Goal: Information Seeking & Learning: Learn about a topic

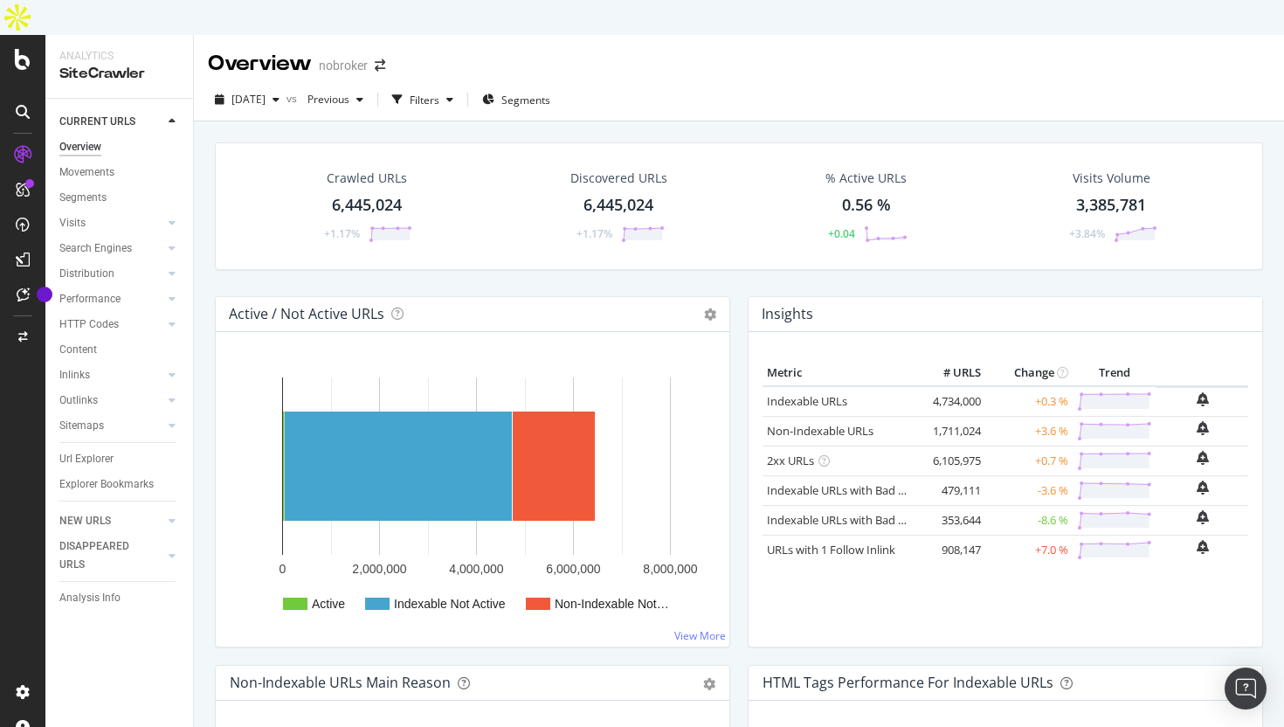
click at [72, 138] on div "Overview" at bounding box center [80, 147] width 42 height 18
click at [17, 49] on icon at bounding box center [23, 59] width 16 height 21
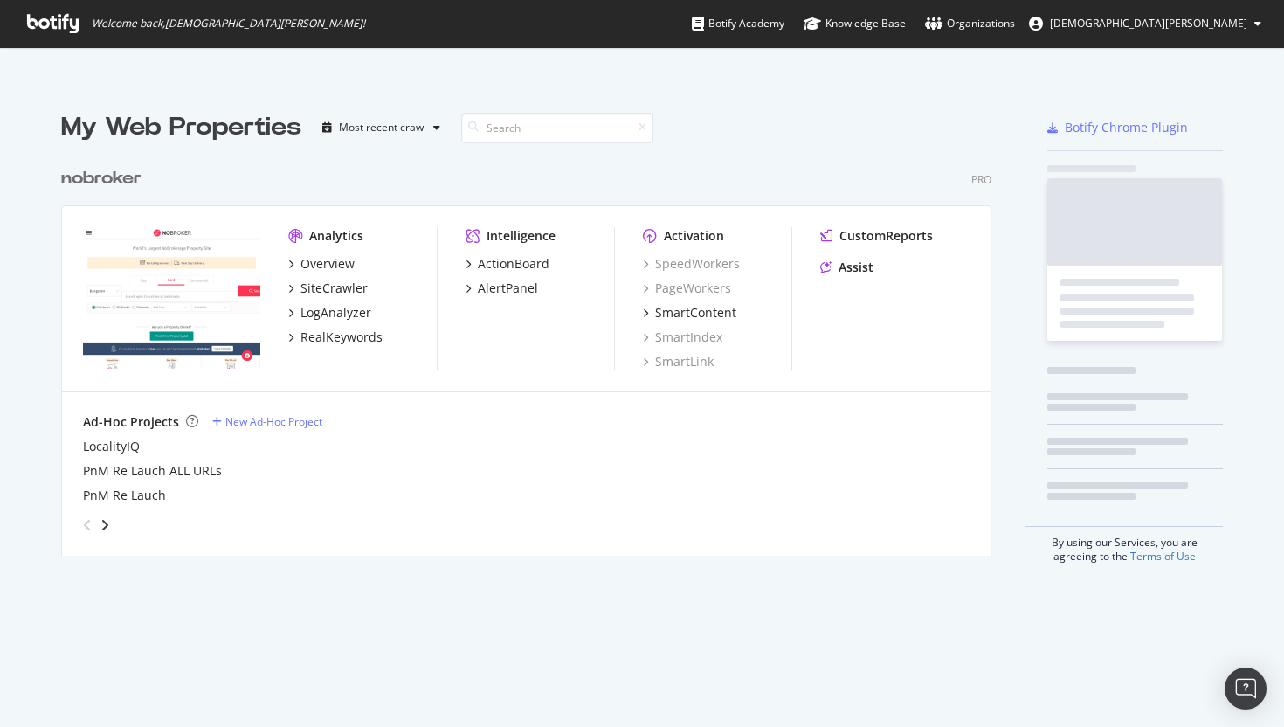
scroll to position [727, 1284]
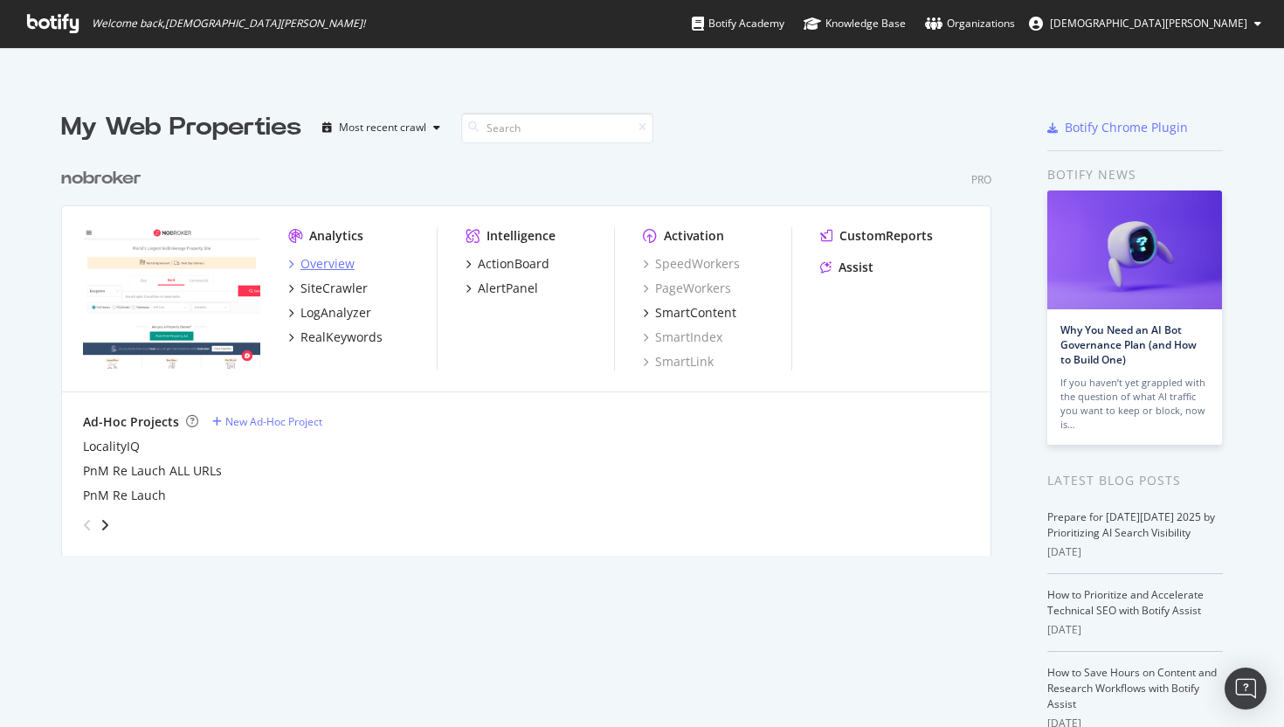
click at [329, 255] on div "Overview" at bounding box center [328, 263] width 54 height 17
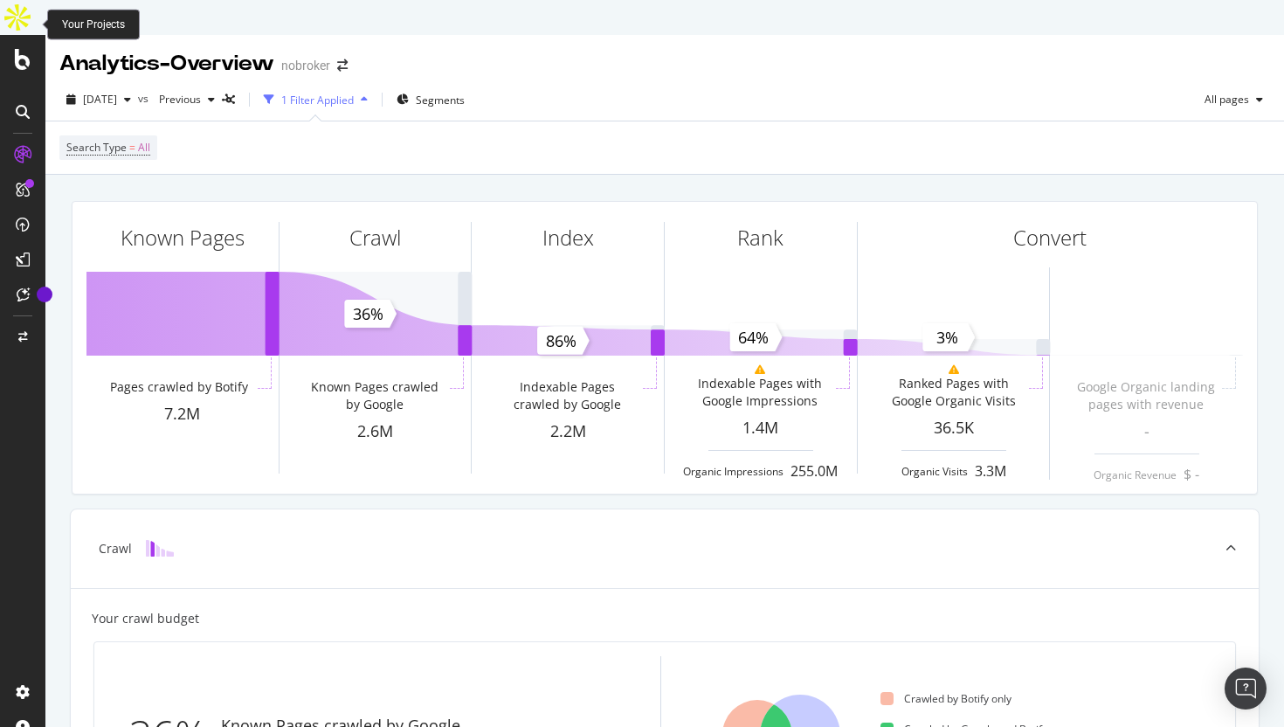
click at [25, 49] on icon at bounding box center [23, 59] width 16 height 21
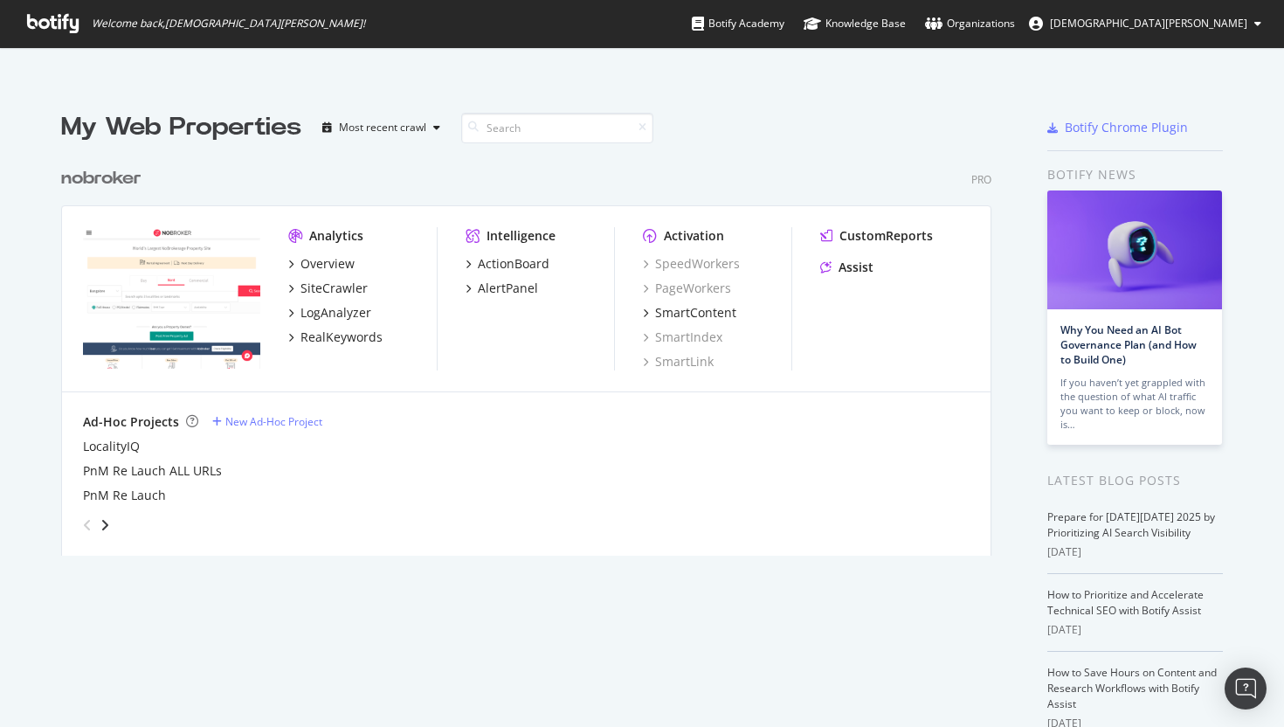
scroll to position [727, 1284]
click at [321, 255] on div "Overview" at bounding box center [328, 263] width 54 height 17
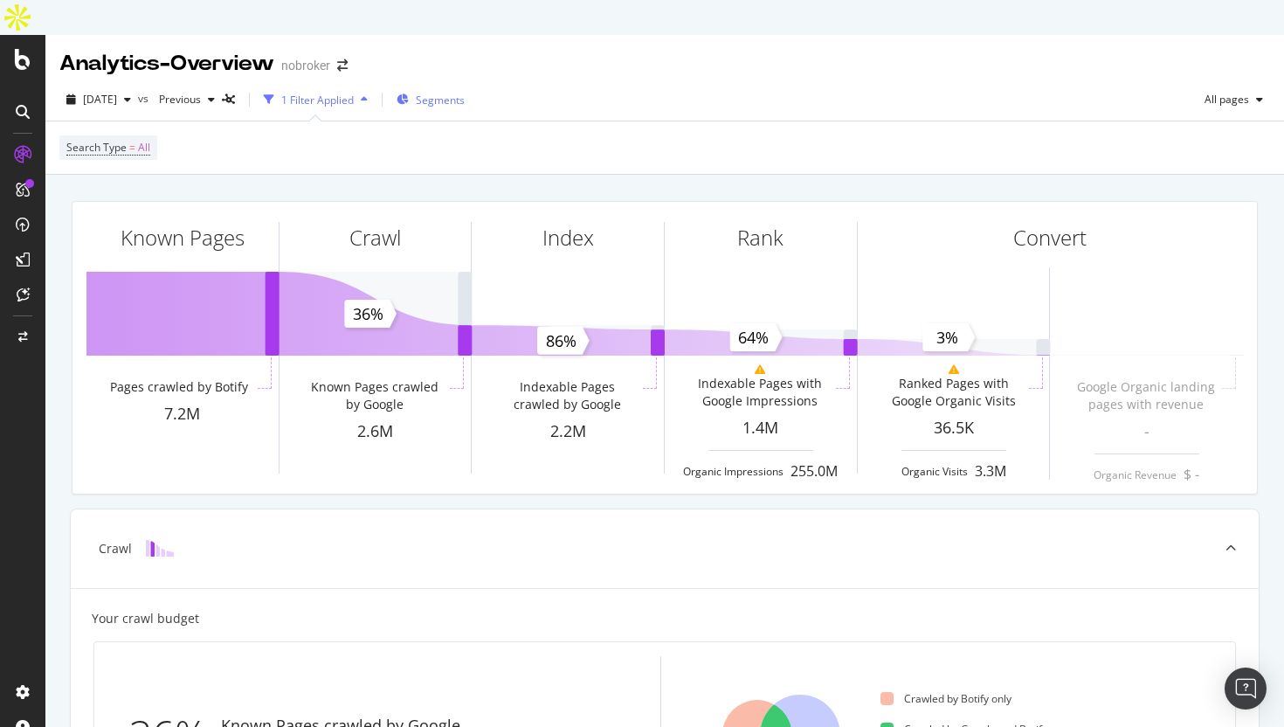
click at [447, 93] on span "Segments" at bounding box center [440, 100] width 49 height 15
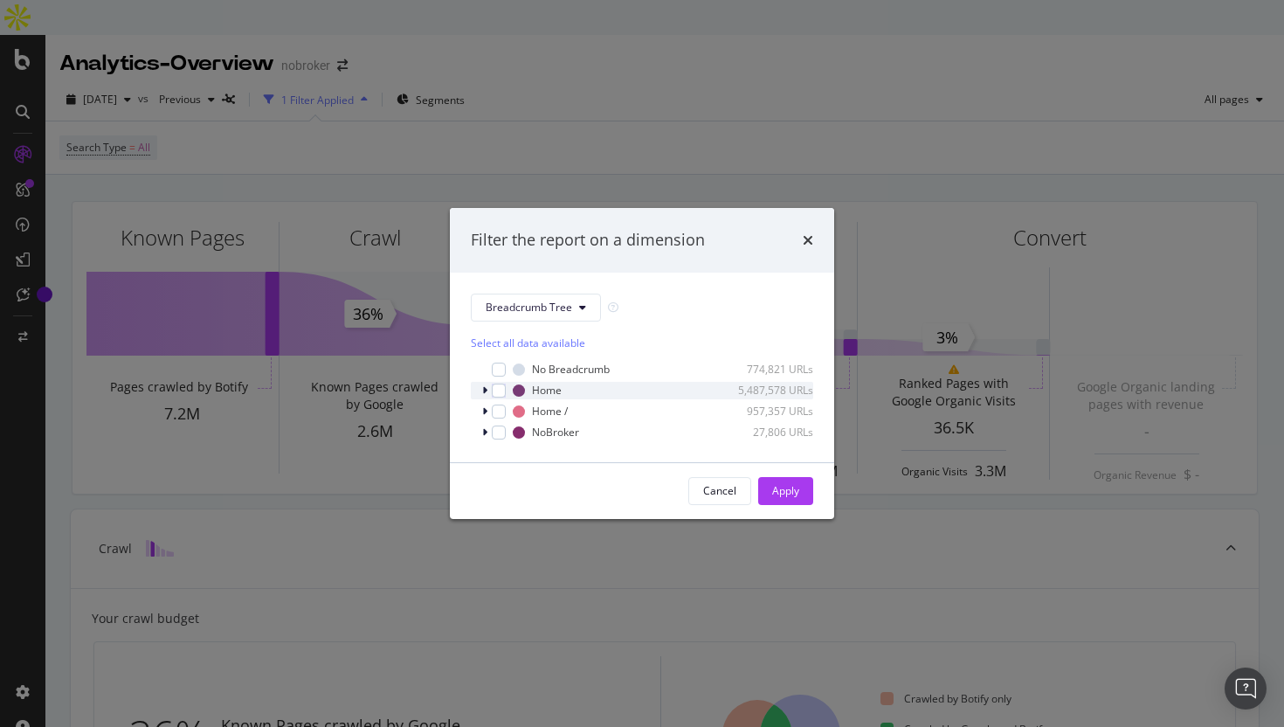
click at [486, 392] on icon "modal" at bounding box center [484, 390] width 5 height 10
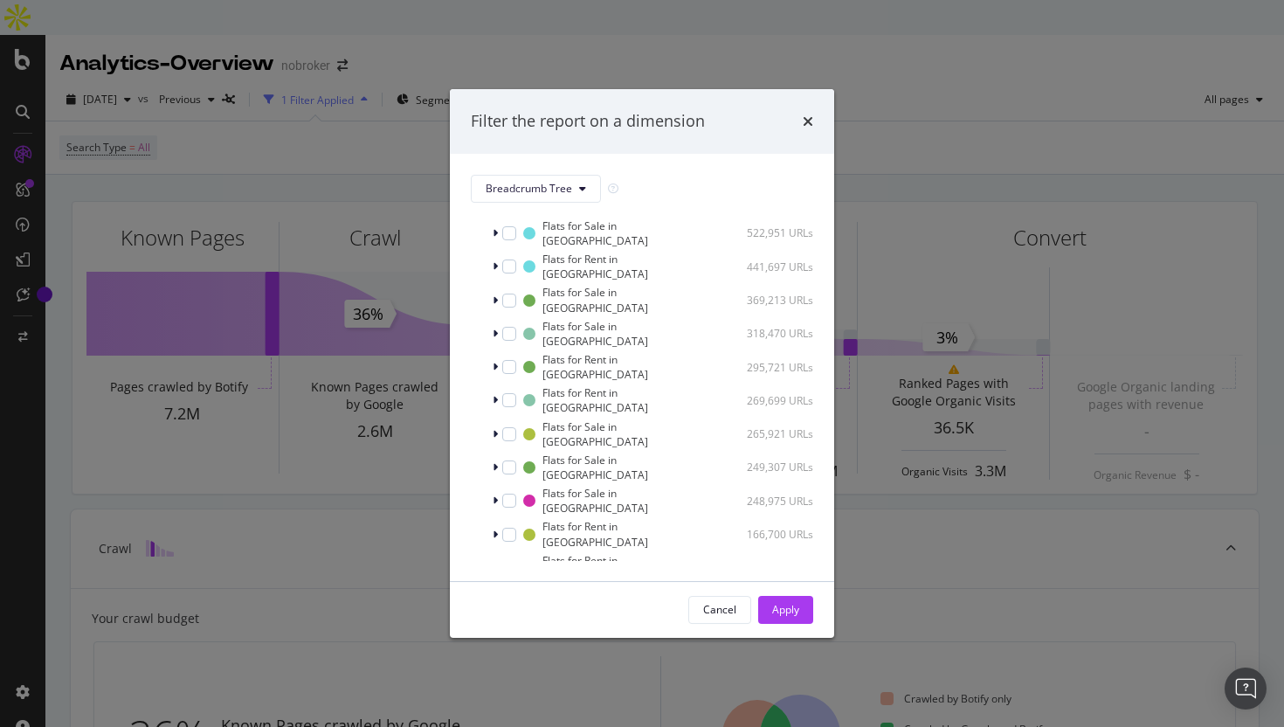
scroll to position [95, 0]
click at [483, 712] on icon "modal" at bounding box center [484, 717] width 5 height 10
click at [489, 709] on div "modal" at bounding box center [486, 717] width 10 height 17
click at [812, 120] on icon "times" at bounding box center [808, 121] width 10 height 14
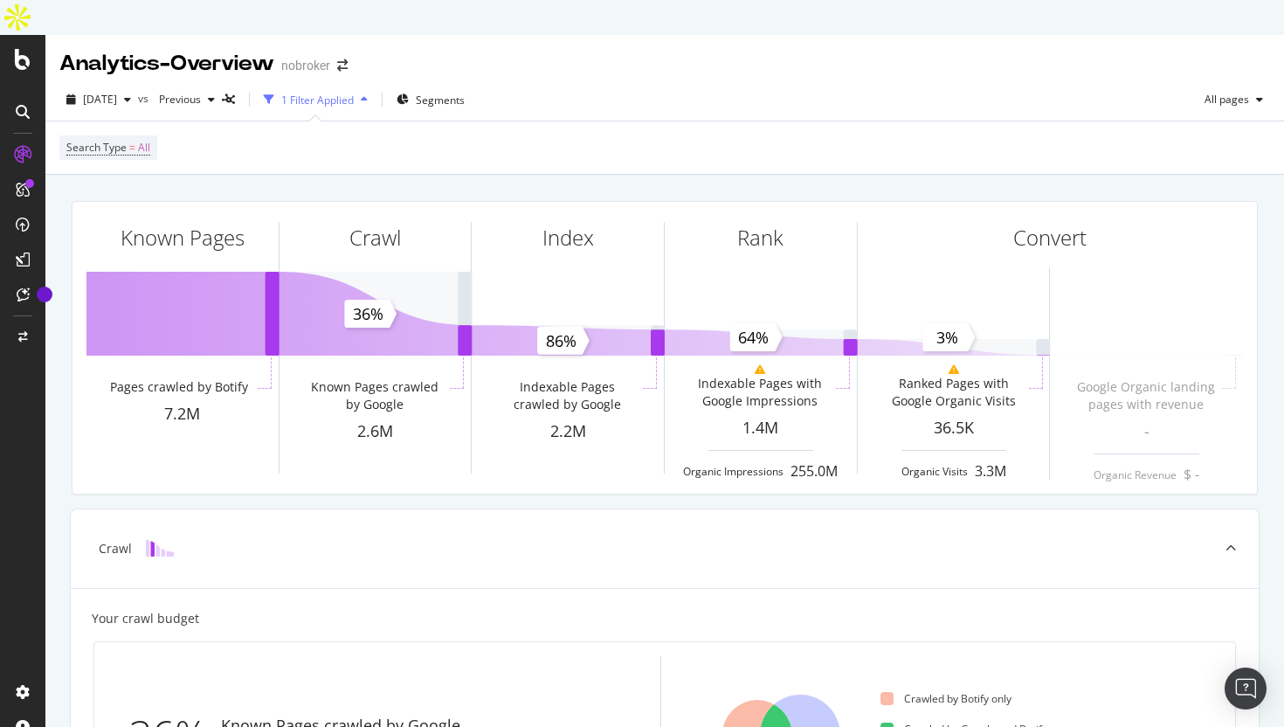
click at [354, 93] on div "1 Filter Applied" at bounding box center [317, 100] width 73 height 15
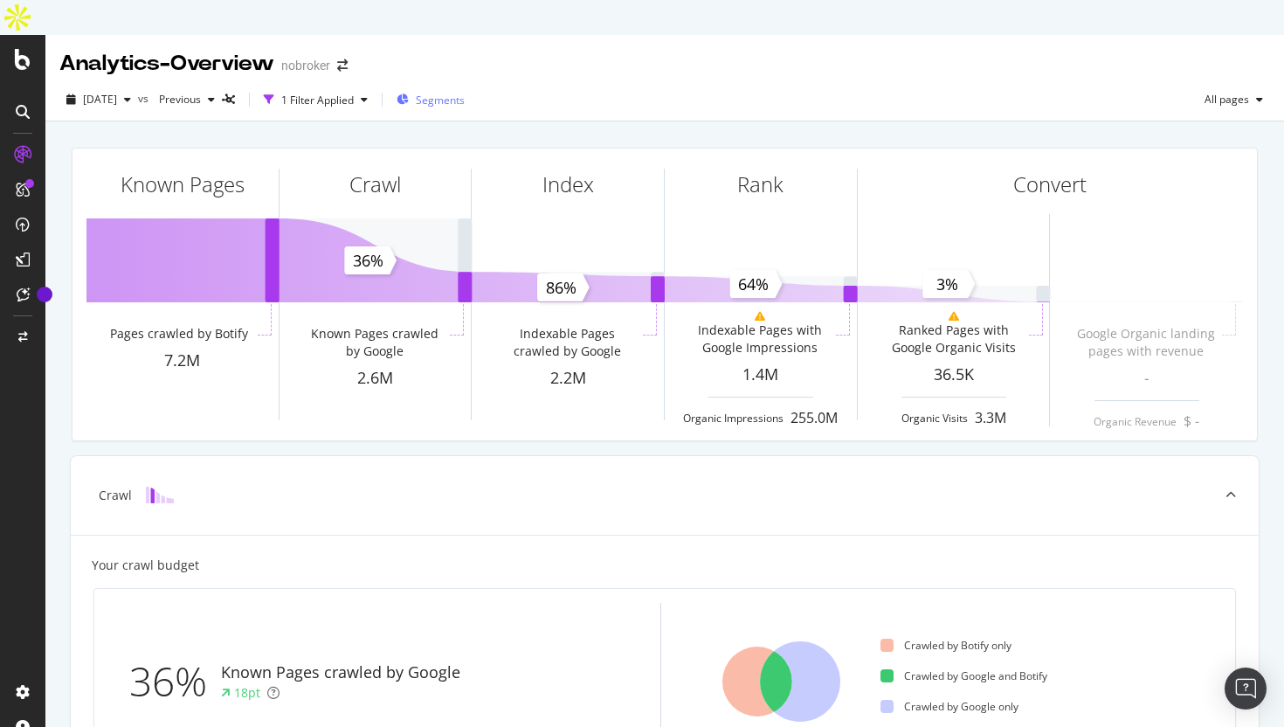
click at [453, 93] on span "Segments" at bounding box center [440, 100] width 49 height 15
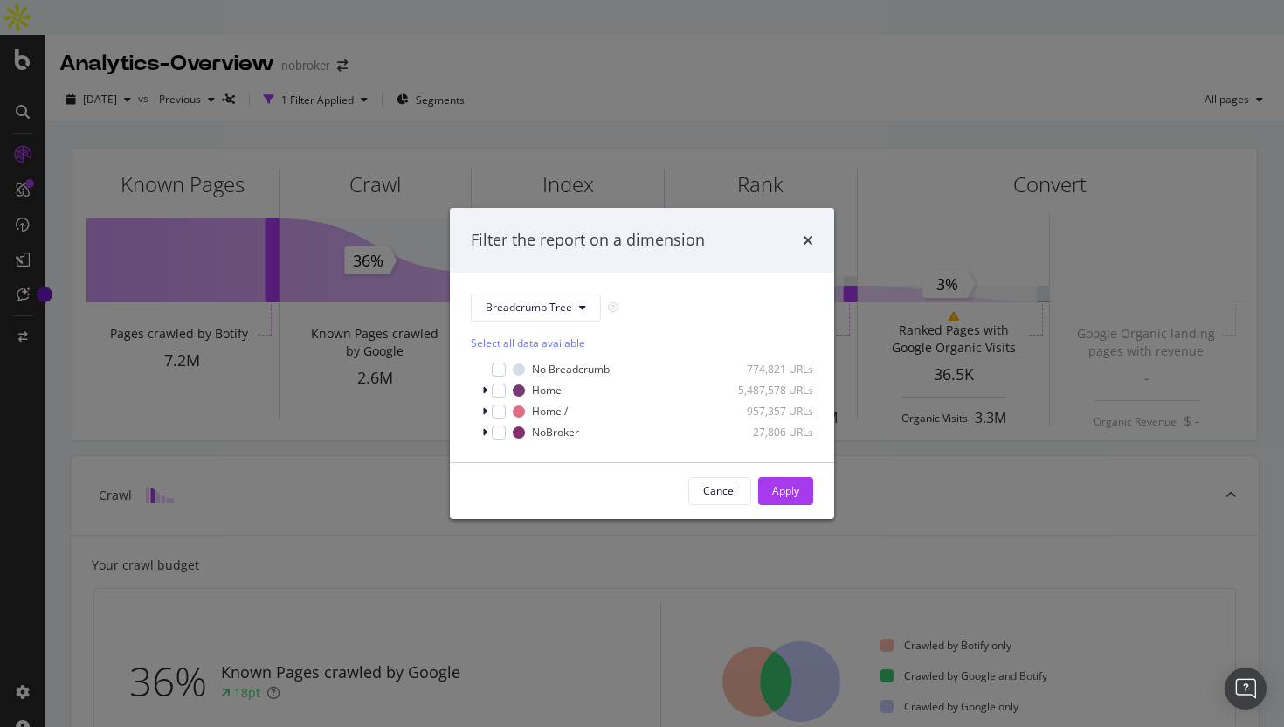
click at [559, 77] on div "Filter the report on a dimension Breadcrumb Tree Select all data available No B…" at bounding box center [642, 363] width 1284 height 727
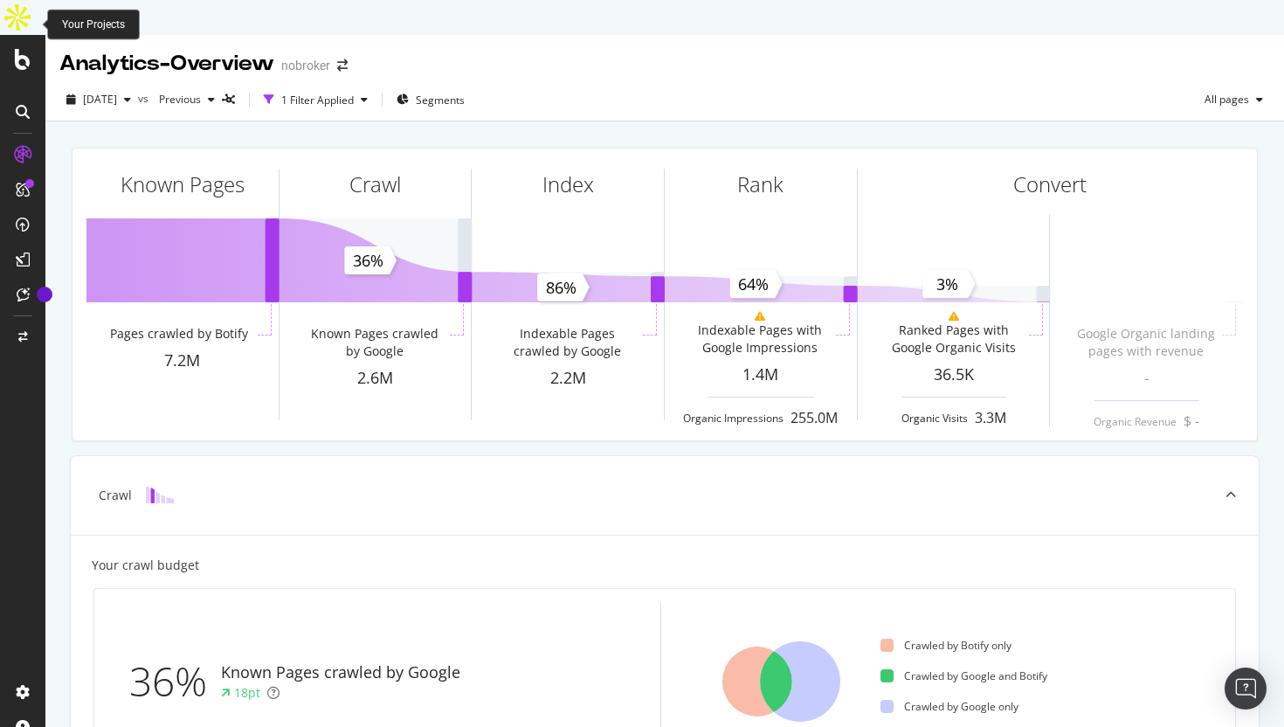
click at [18, 49] on icon at bounding box center [23, 59] width 16 height 21
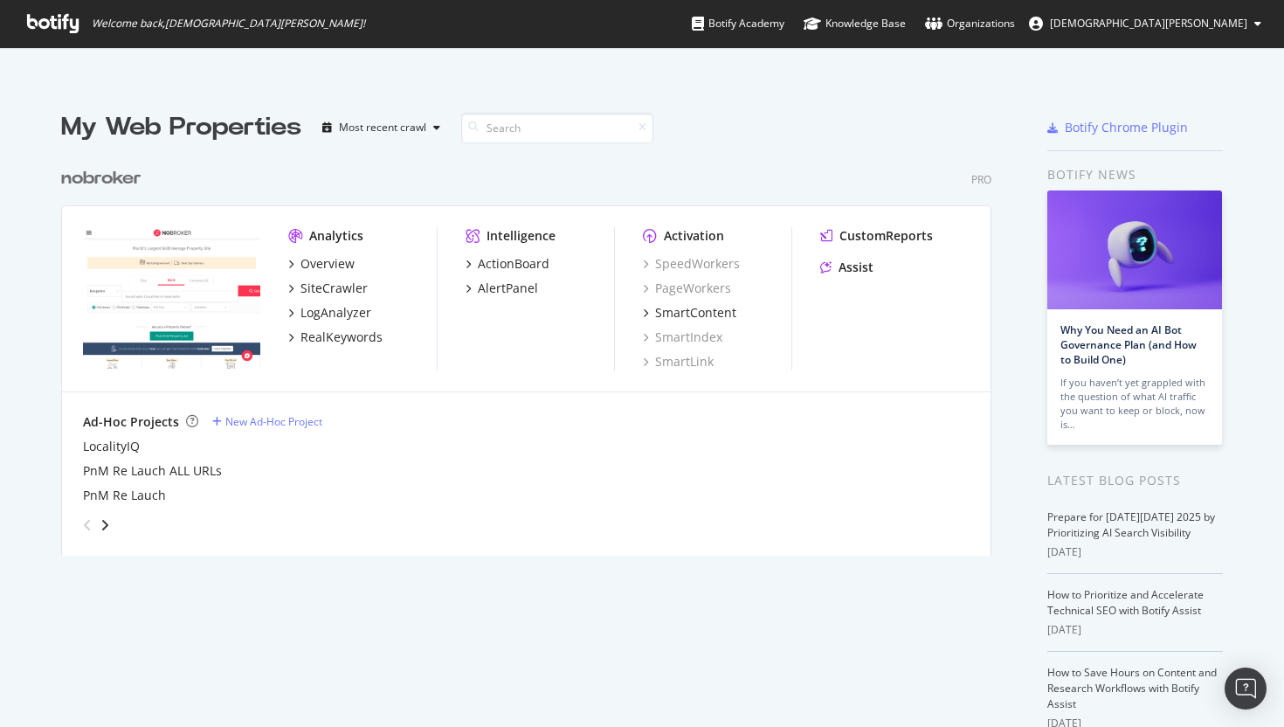
scroll to position [727, 1284]
click at [330, 280] on div "SiteCrawler" at bounding box center [334, 288] width 67 height 17
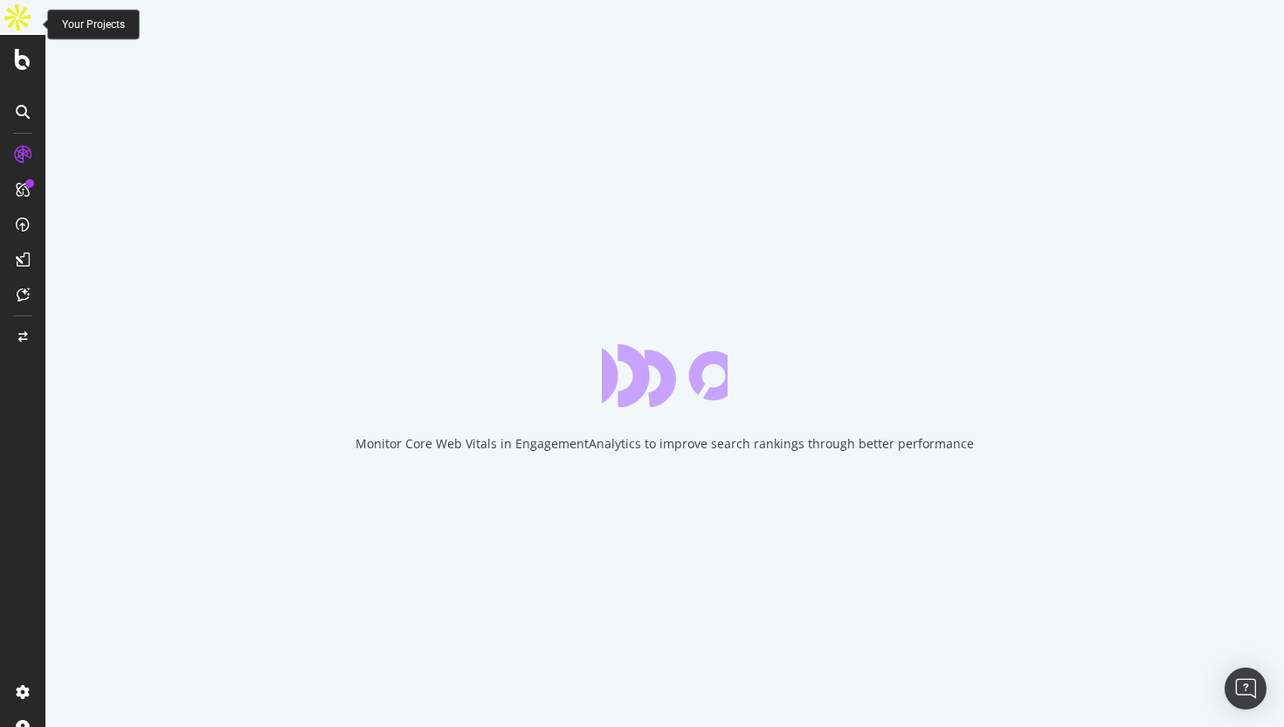
click at [10, 49] on div at bounding box center [23, 59] width 42 height 21
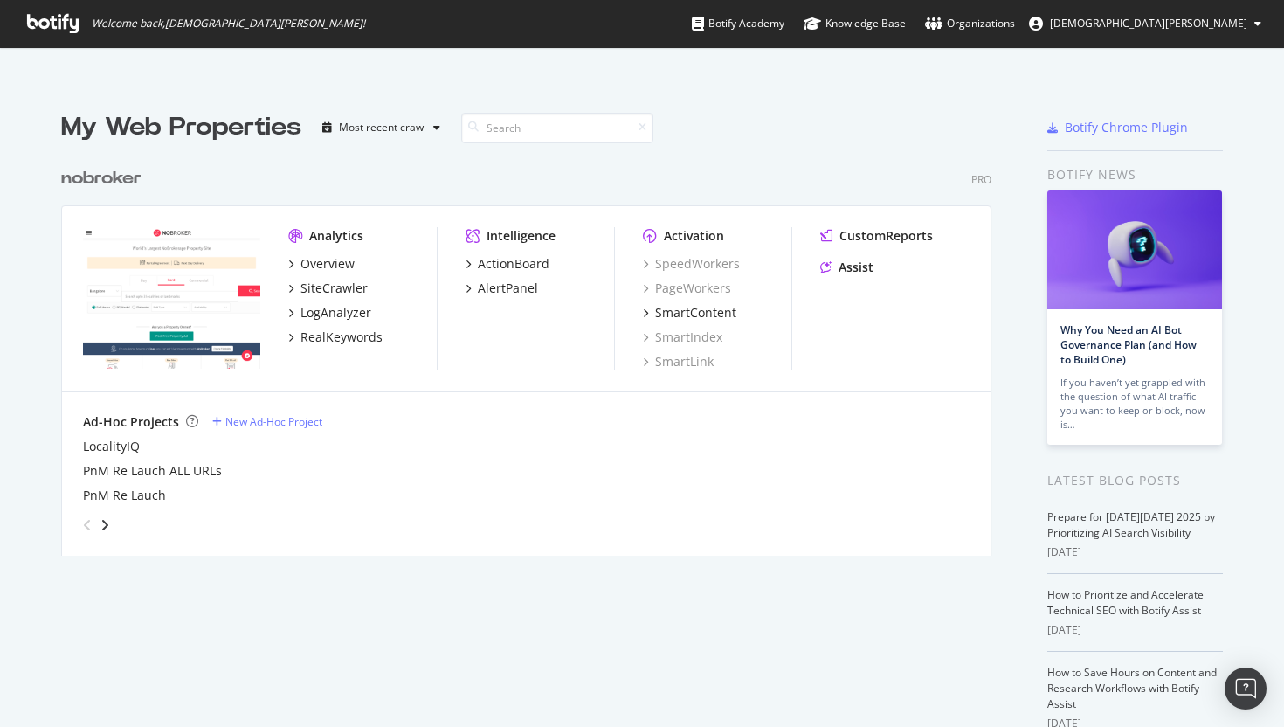
scroll to position [727, 1284]
click at [373, 329] on div "RealKeywords" at bounding box center [342, 337] width 82 height 17
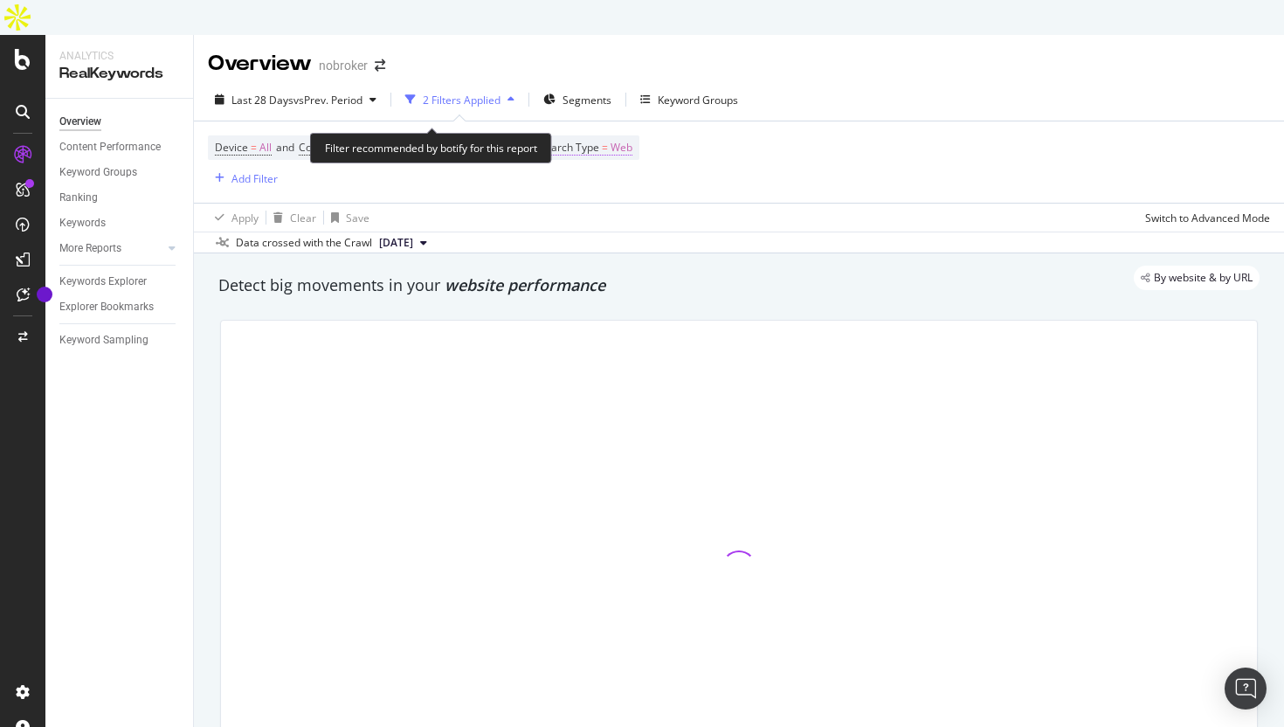
click at [633, 135] on span "Web" at bounding box center [622, 147] width 22 height 24
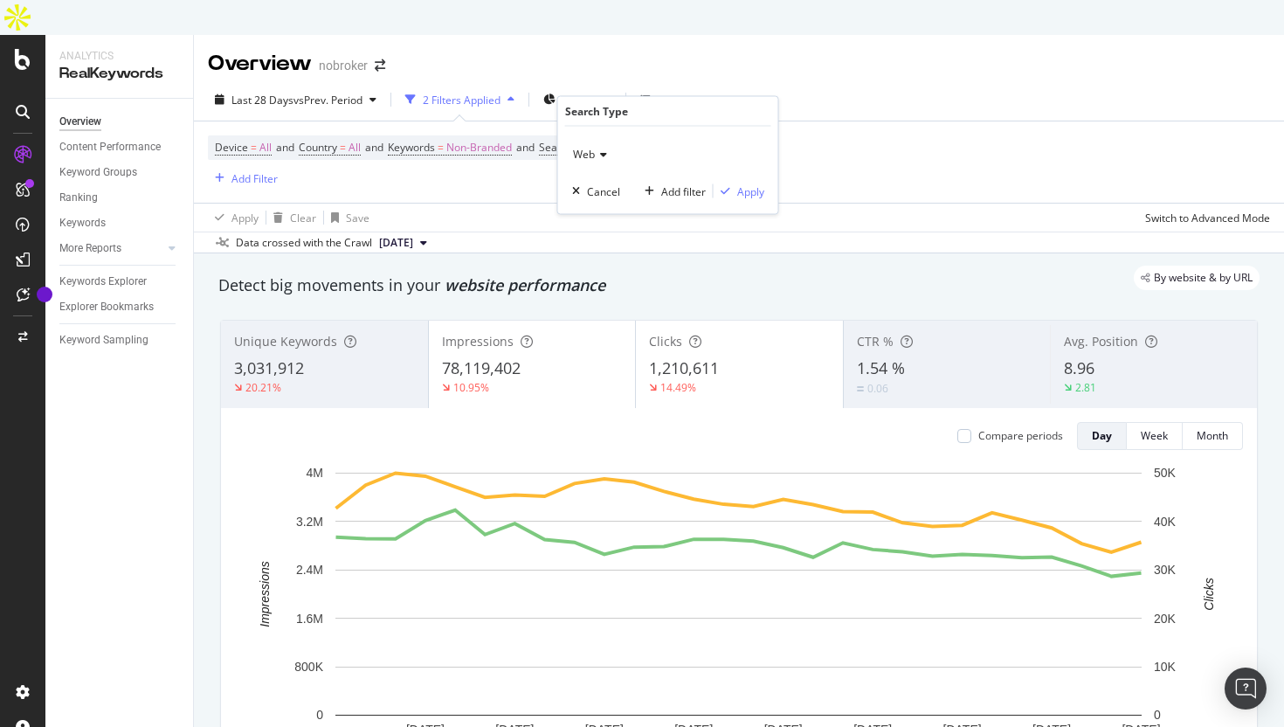
click at [600, 149] on icon at bounding box center [601, 154] width 12 height 10
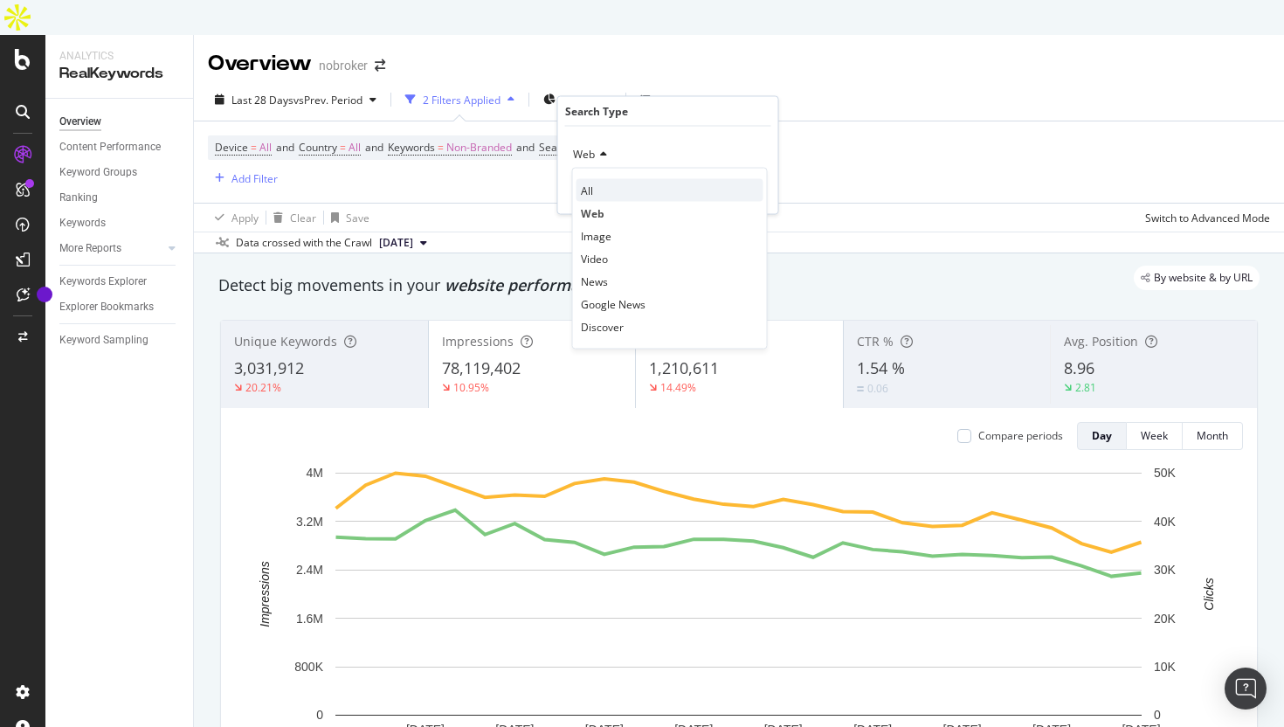
click at [597, 199] on div "All" at bounding box center [670, 190] width 187 height 23
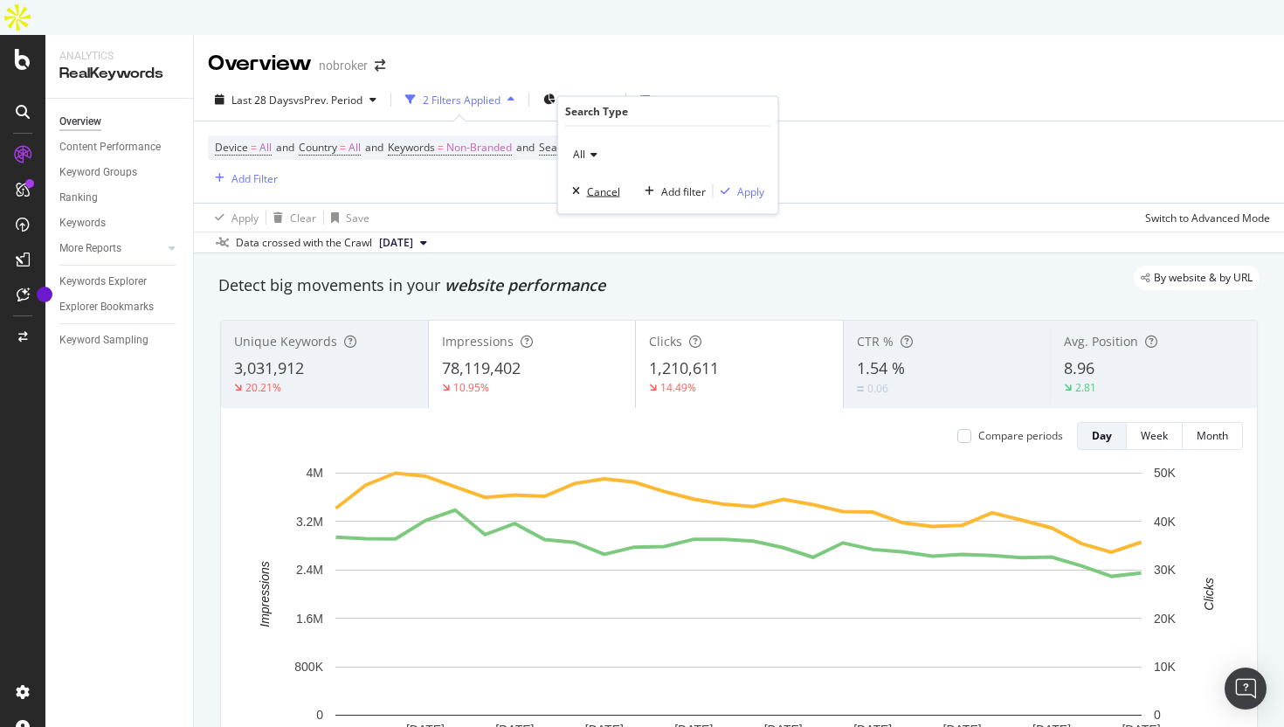
click at [597, 199] on button "Cancel" at bounding box center [592, 191] width 55 height 17
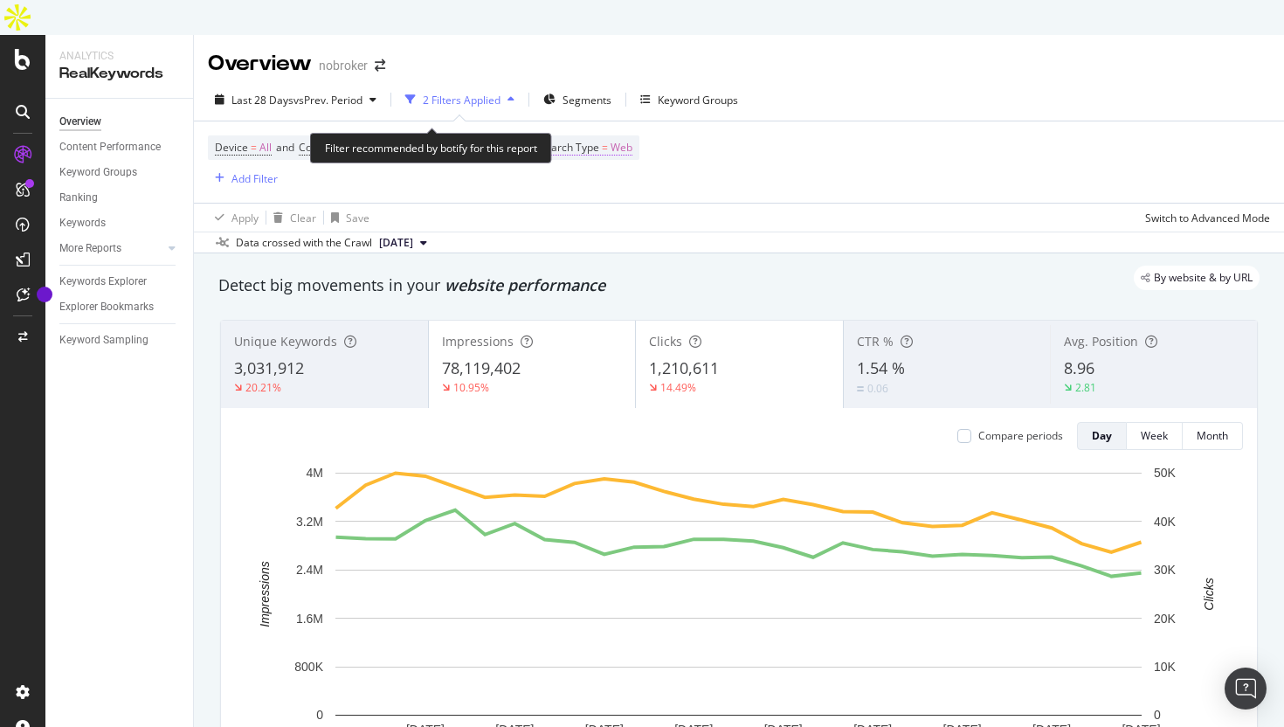
click at [633, 135] on span "Web" at bounding box center [622, 147] width 22 height 24
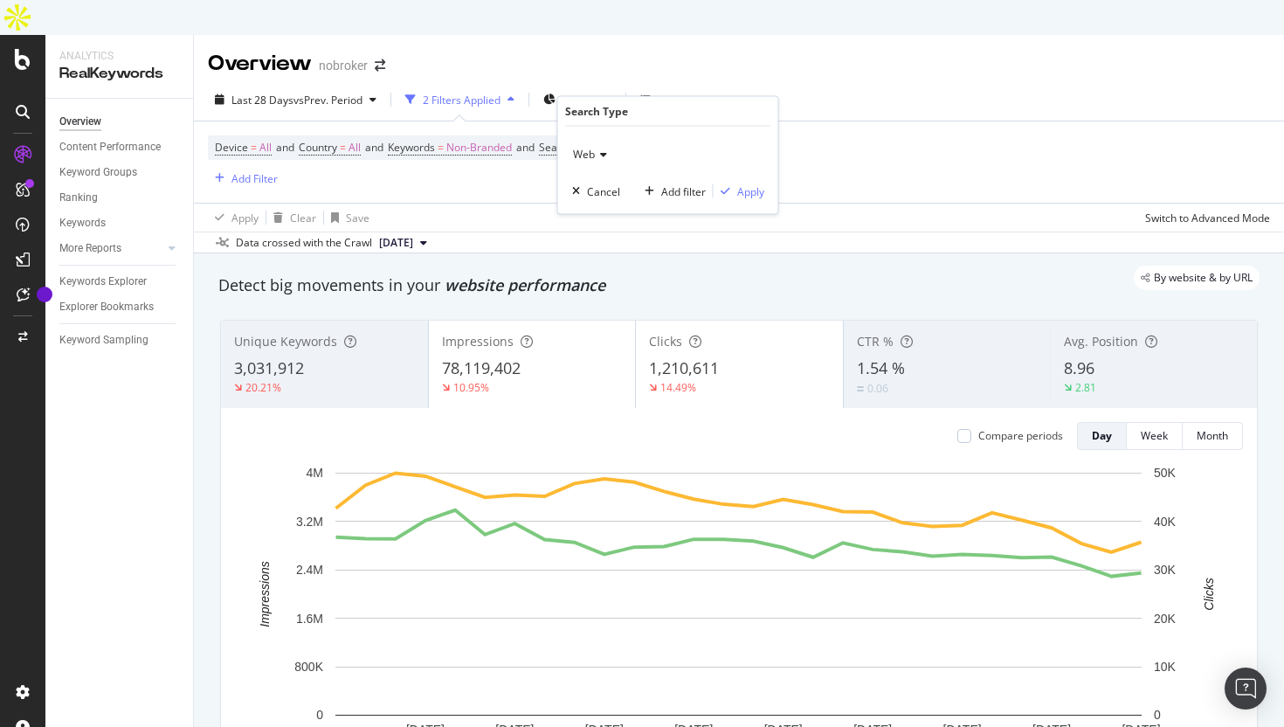
click at [583, 153] on span "Web" at bounding box center [584, 154] width 22 height 15
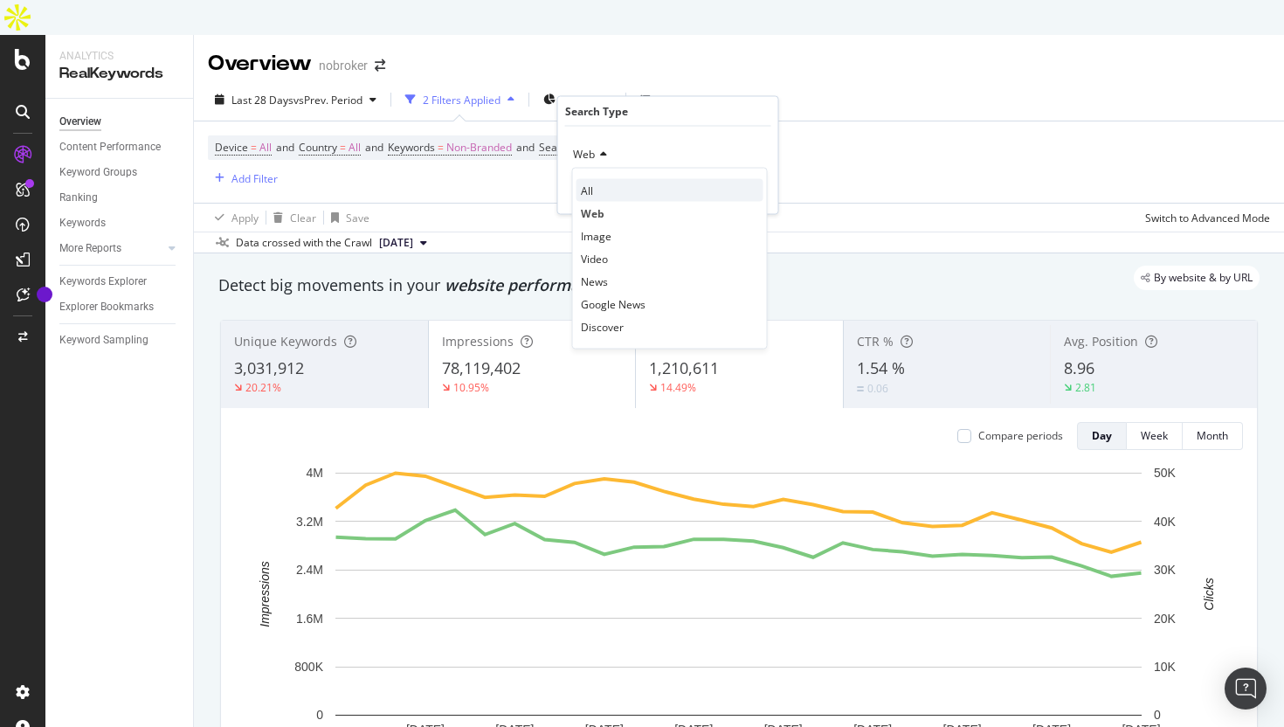
click at [583, 187] on span "All" at bounding box center [587, 190] width 12 height 15
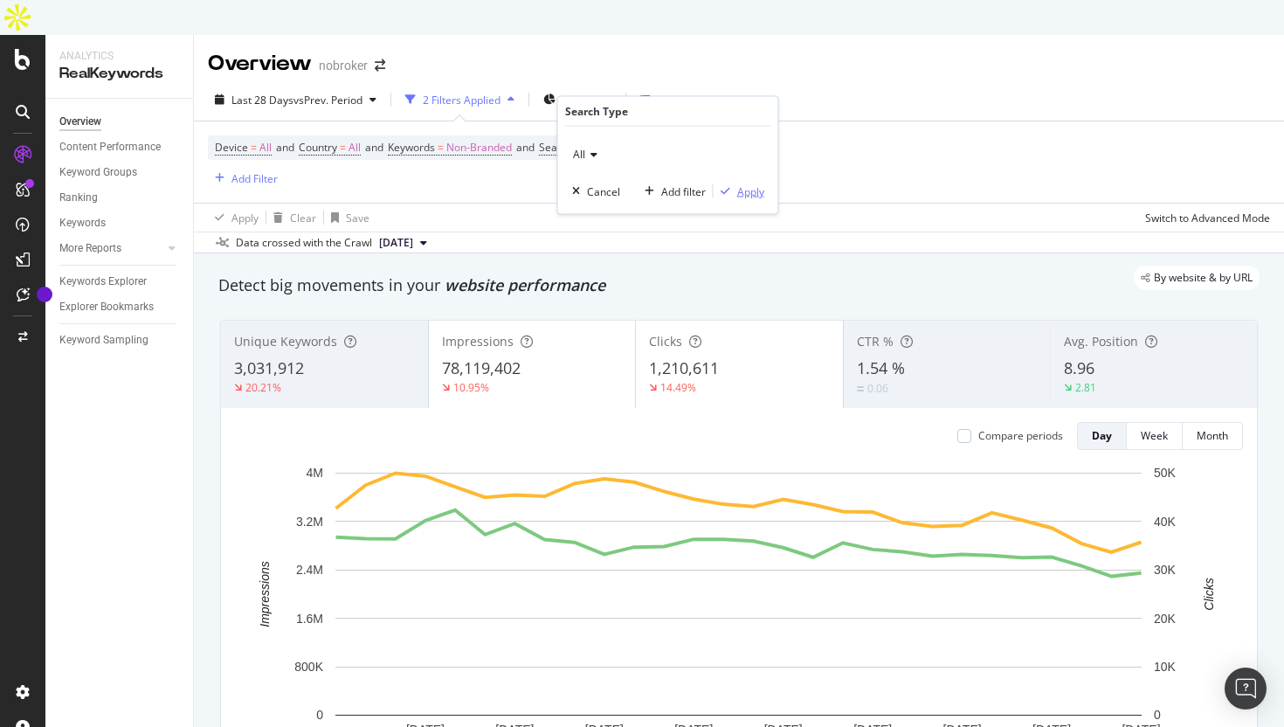
click at [749, 188] on div "Apply" at bounding box center [750, 190] width 27 height 15
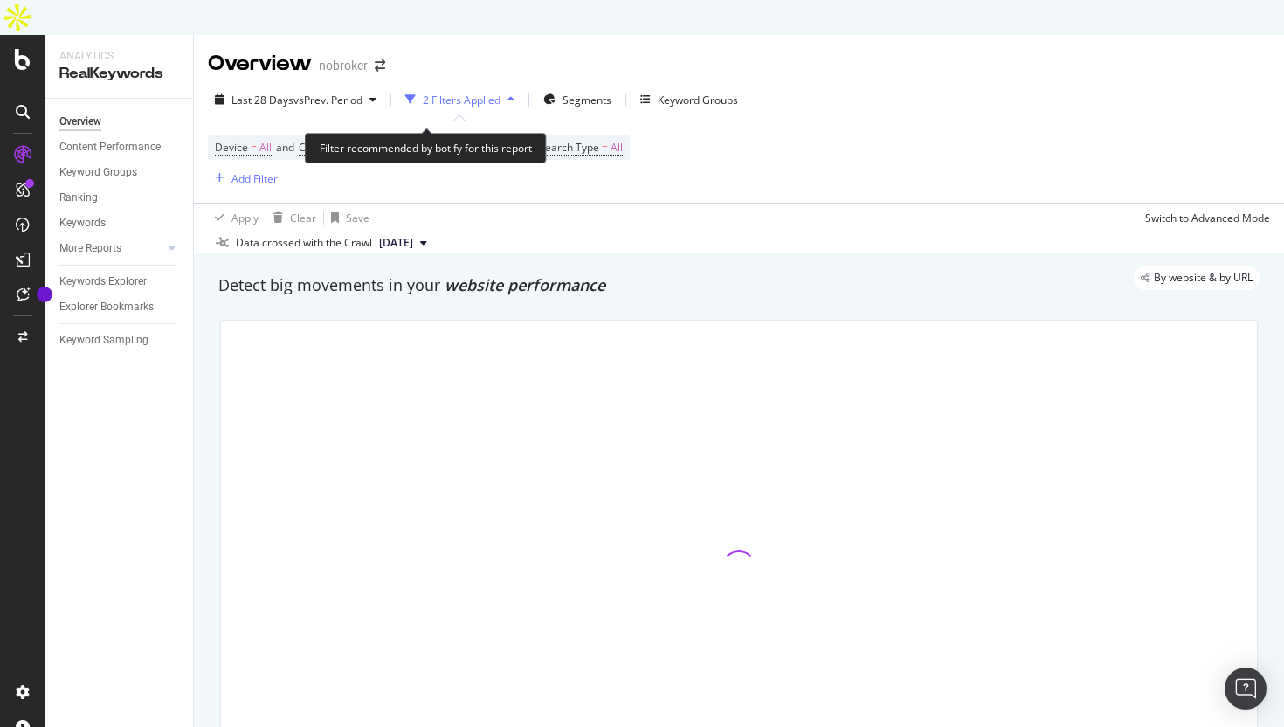
click at [476, 135] on span "Non-Branded" at bounding box center [480, 147] width 66 height 24
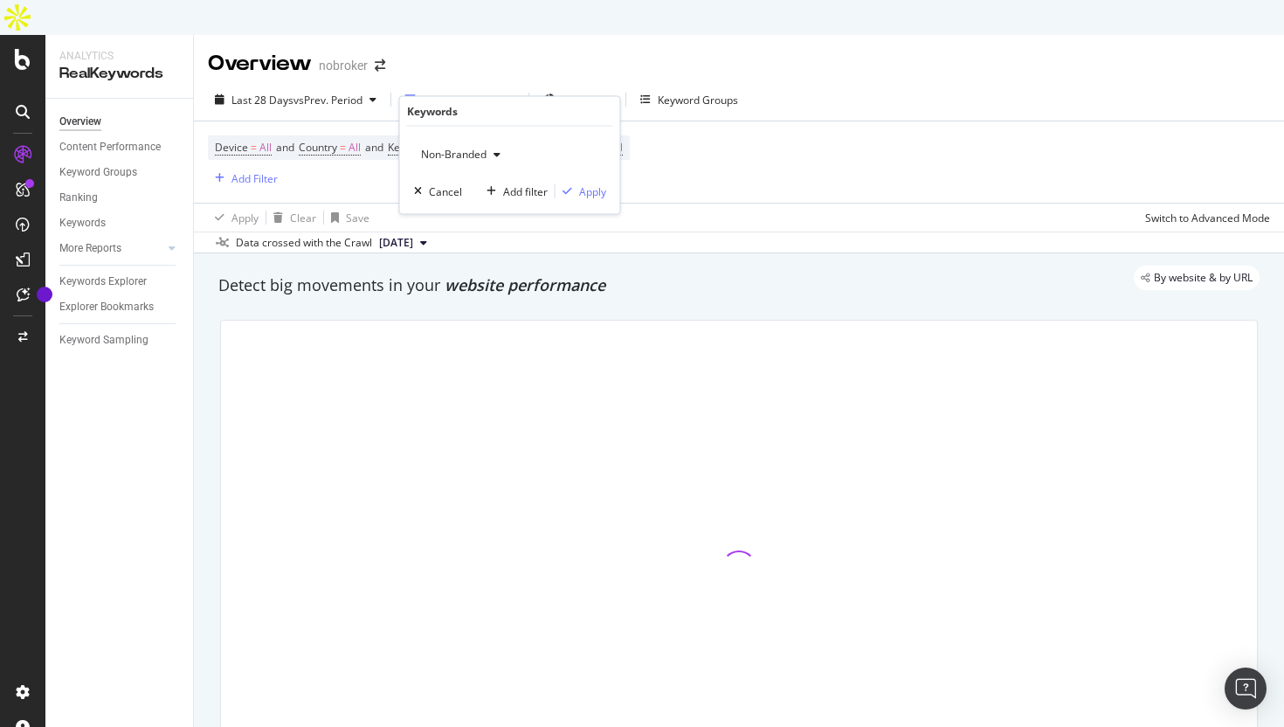
click at [453, 156] on span "Non-Branded" at bounding box center [450, 154] width 73 height 15
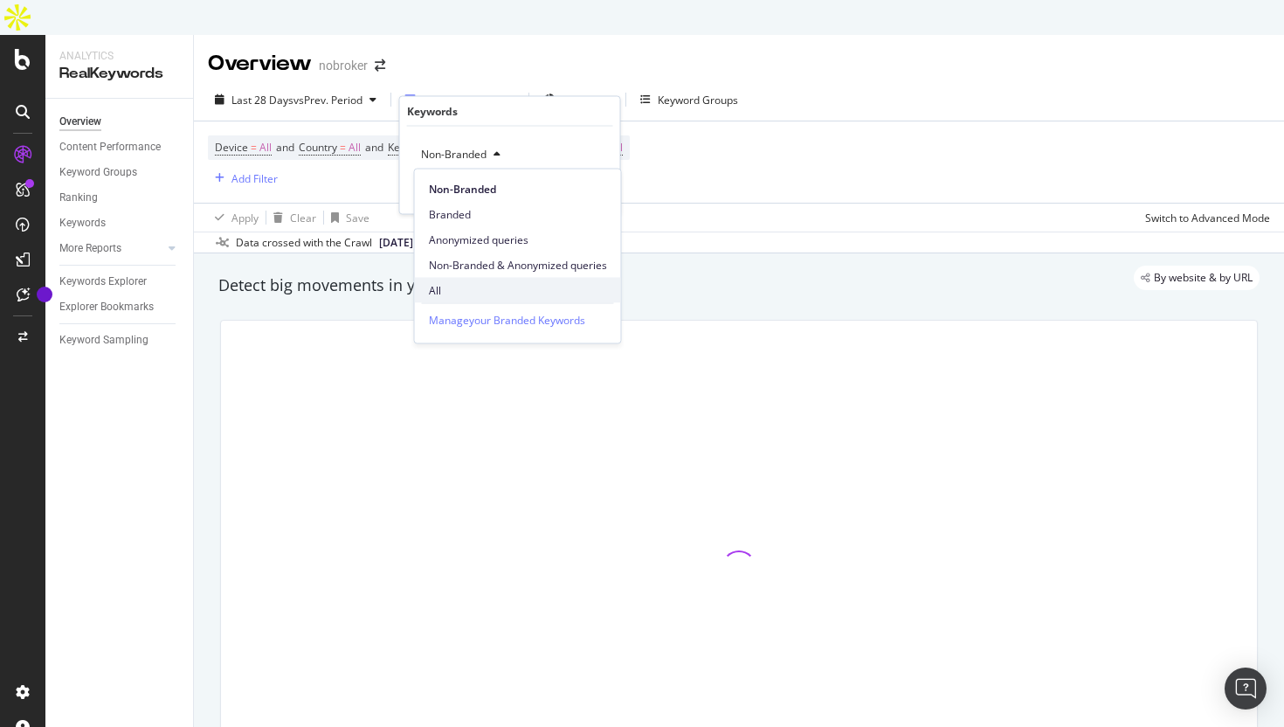
click at [450, 287] on span "All" at bounding box center [518, 290] width 178 height 16
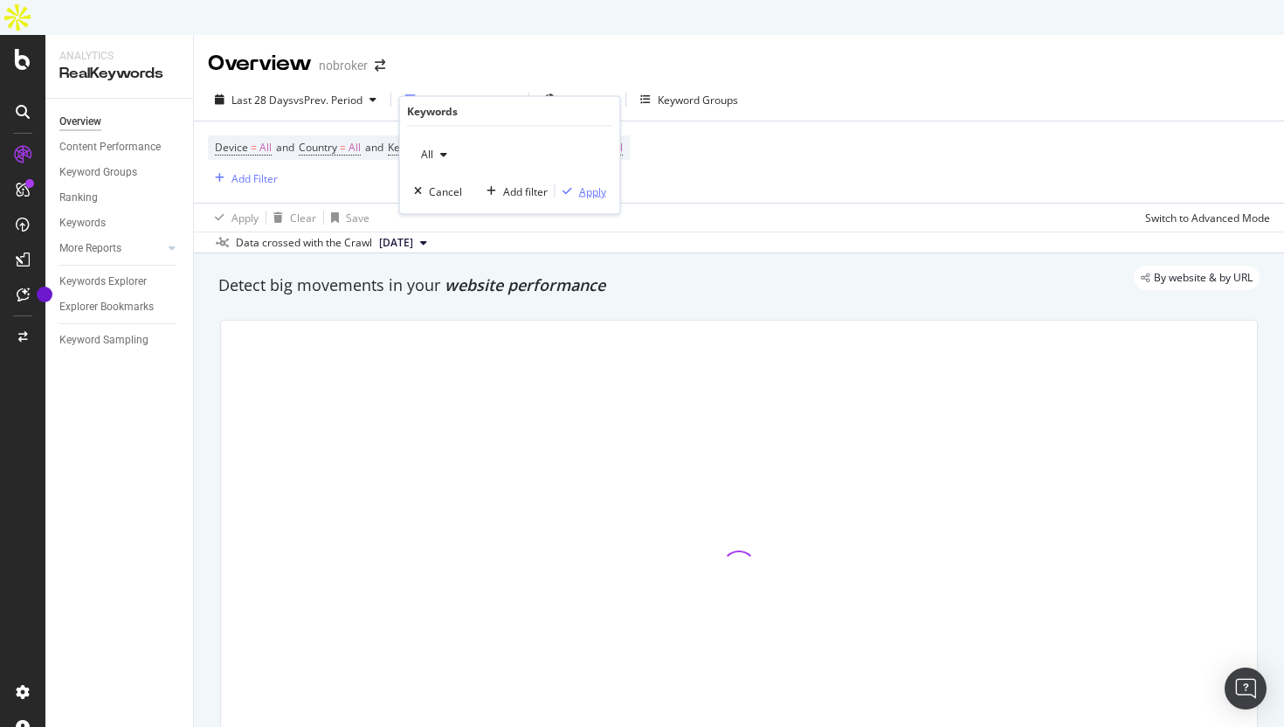
click at [588, 197] on div "Apply" at bounding box center [592, 190] width 27 height 15
click at [250, 171] on div "Add Filter" at bounding box center [255, 178] width 46 height 15
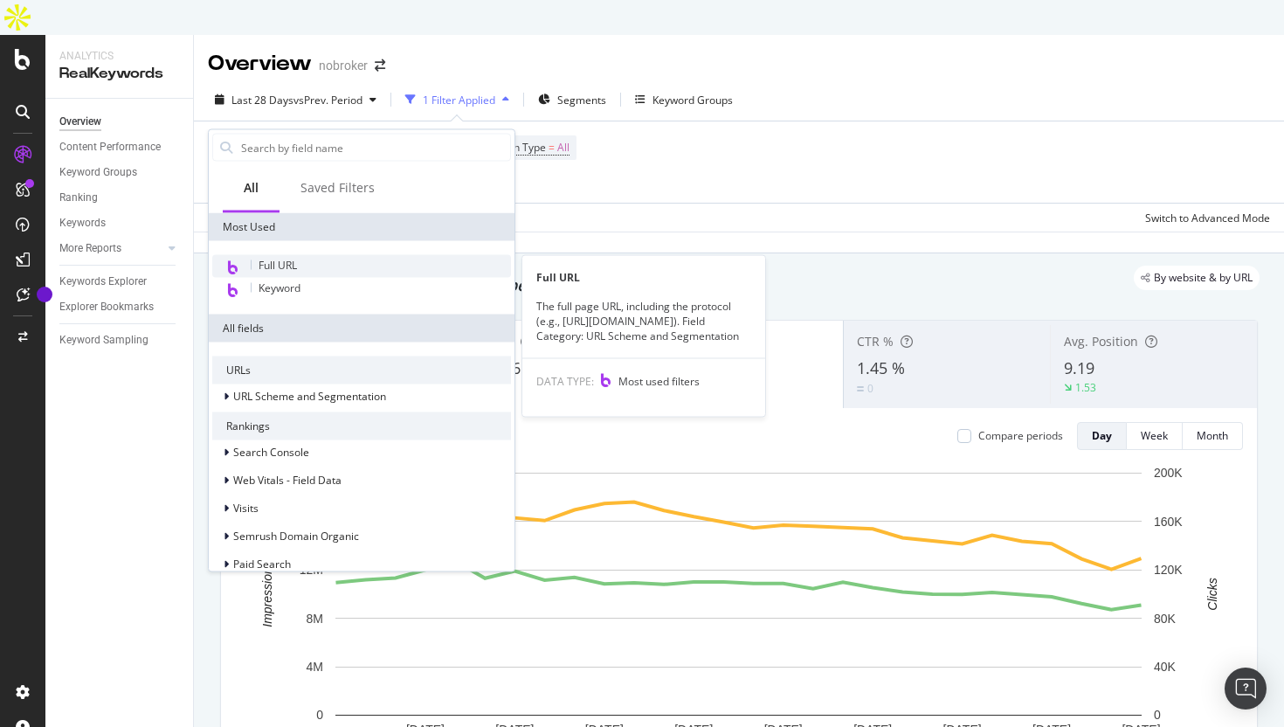
click at [311, 267] on div "Full URL" at bounding box center [361, 266] width 299 height 23
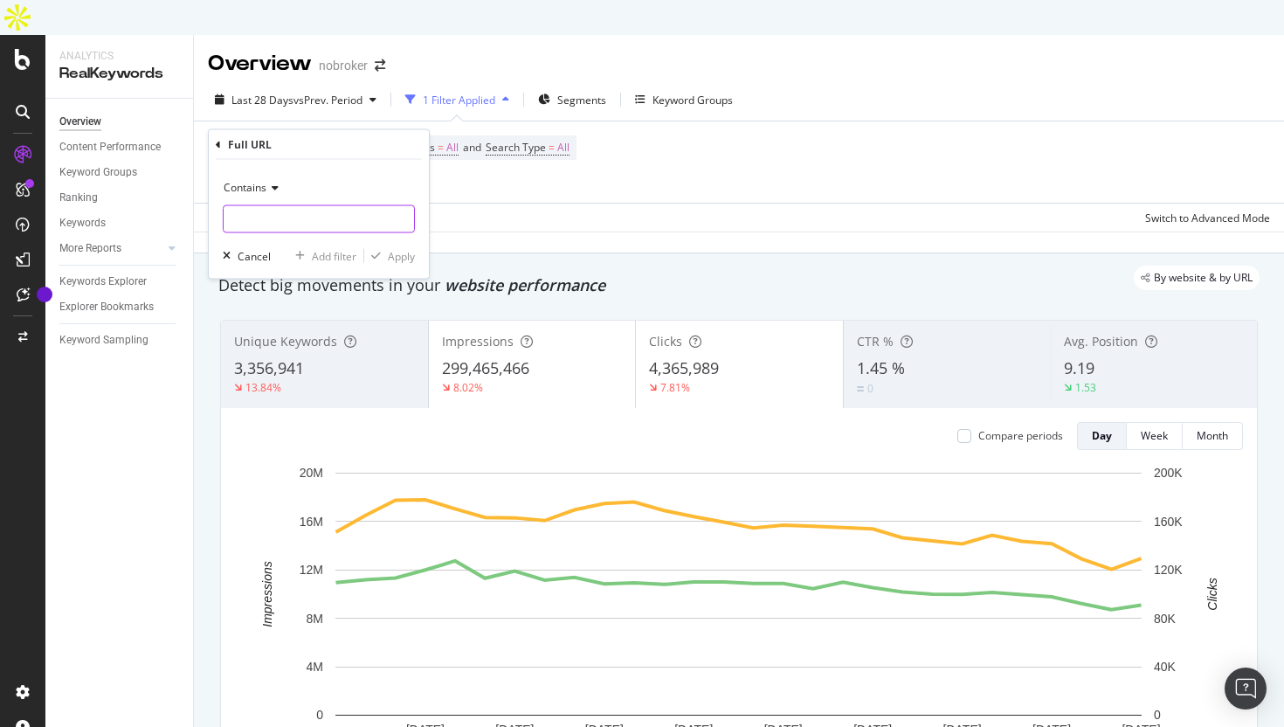
click at [307, 220] on input "text" at bounding box center [319, 219] width 190 height 28
type input "/ho"
click at [284, 218] on input "/hom" at bounding box center [306, 219] width 165 height 28
type input "/home-loan/"
click at [405, 251] on div "Apply" at bounding box center [401, 255] width 27 height 15
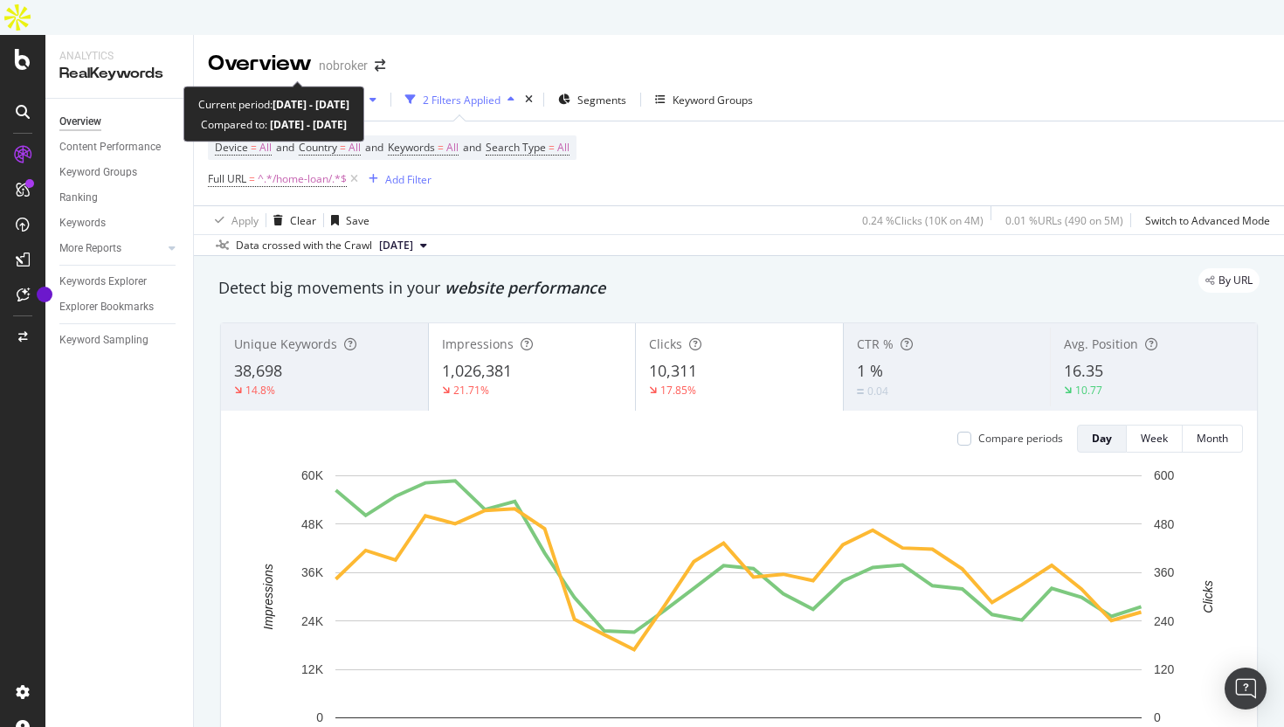
click at [280, 93] on span "Last 28 Days" at bounding box center [263, 100] width 62 height 15
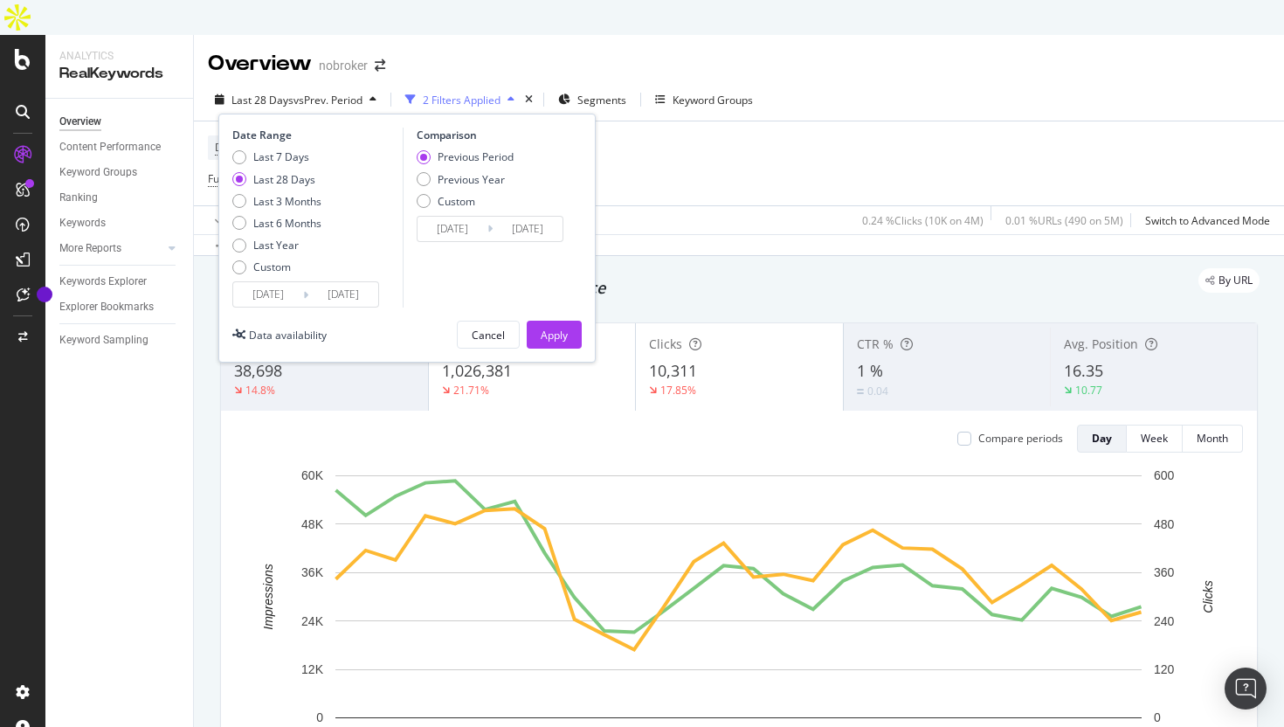
click at [281, 282] on input "[DATE]" at bounding box center [268, 294] width 70 height 24
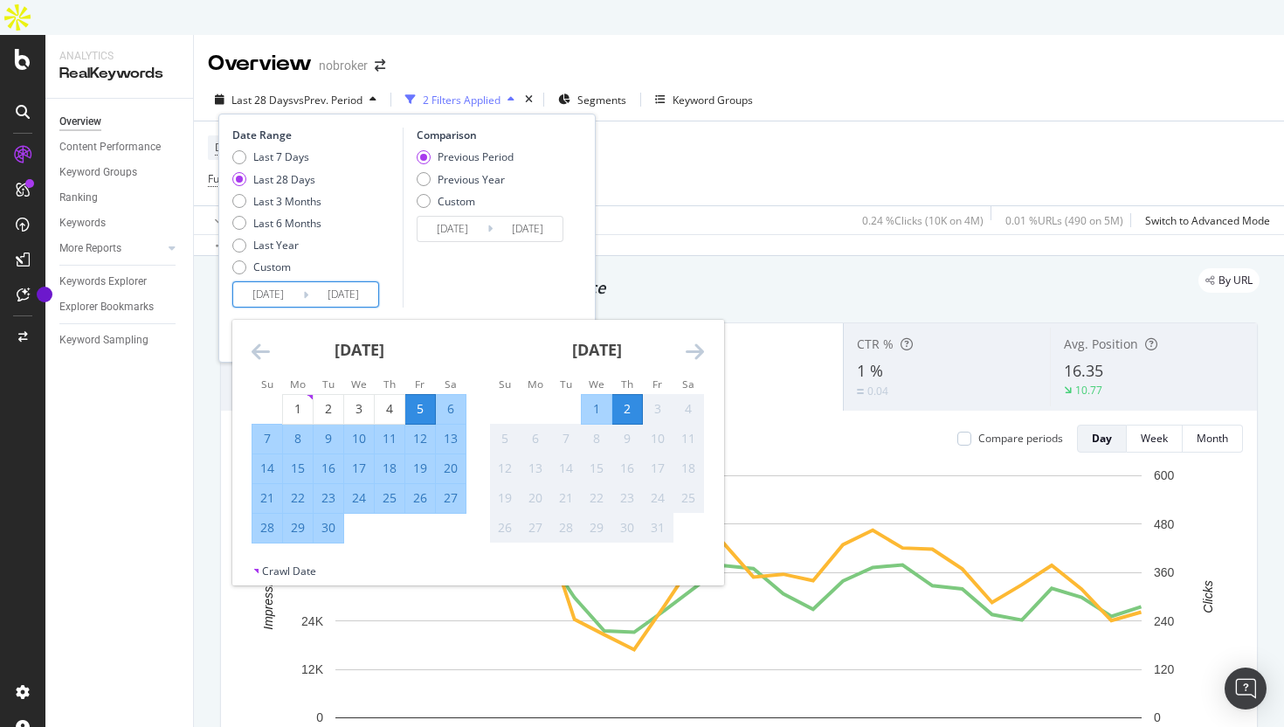
click at [266, 341] on icon "Move backward to switch to the previous month." at bounding box center [261, 351] width 18 height 21
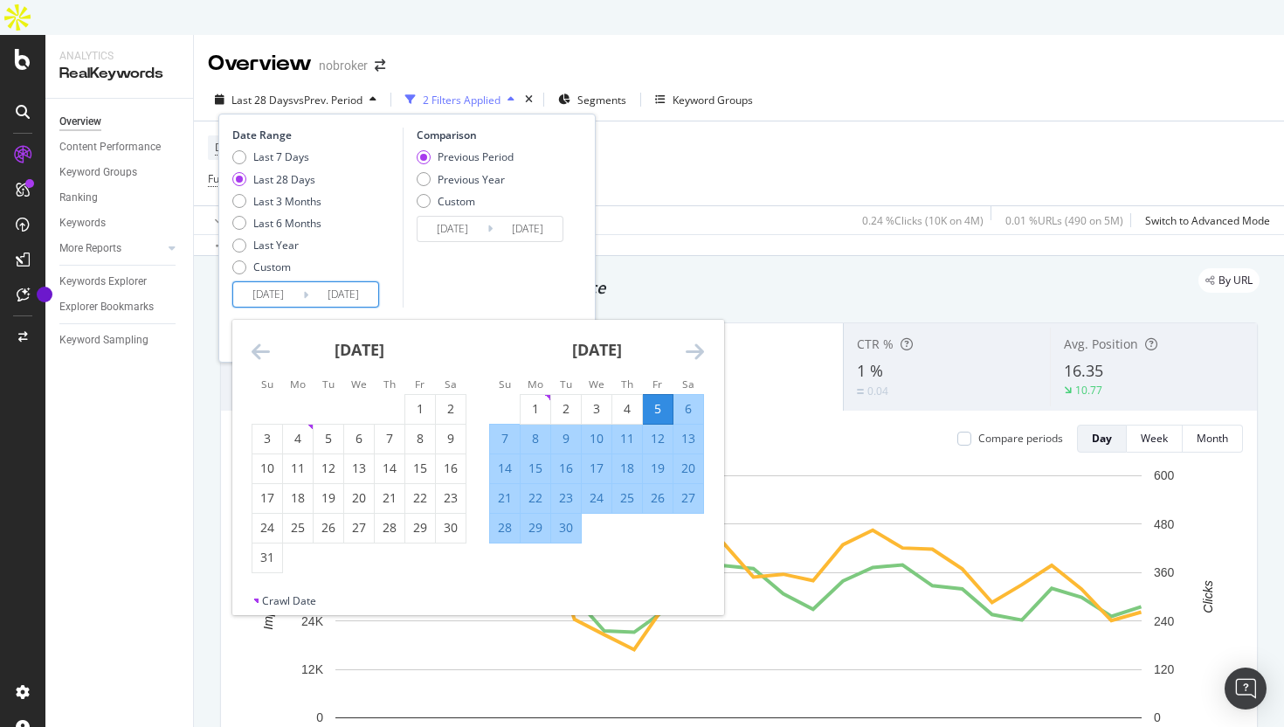
click at [266, 341] on icon "Move backward to switch to the previous month." at bounding box center [261, 351] width 18 height 21
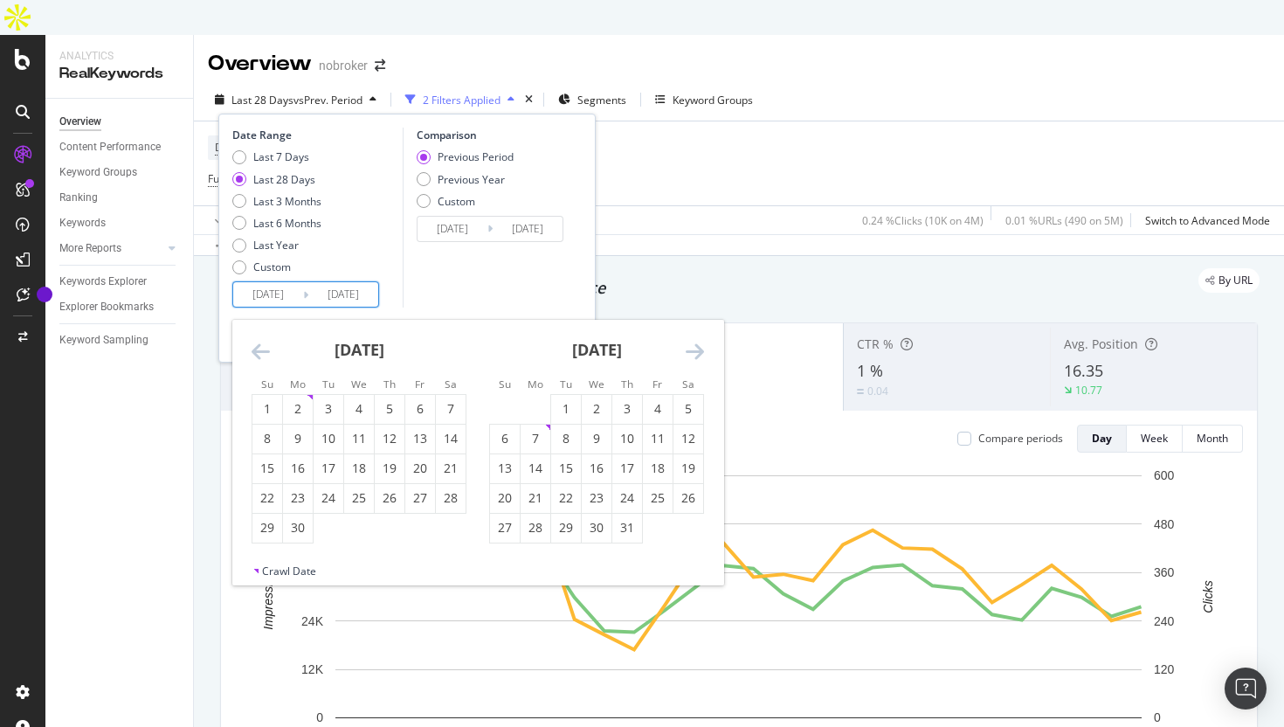
click at [266, 341] on icon "Move backward to switch to the previous month." at bounding box center [261, 351] width 18 height 21
click at [705, 320] on div "[DATE] 1 2 3 4 5 6 7 8 9 10 11 12 13 14 15 16 17 18 19 20 21 22 23 24 25 26 27 …" at bounding box center [597, 446] width 238 height 253
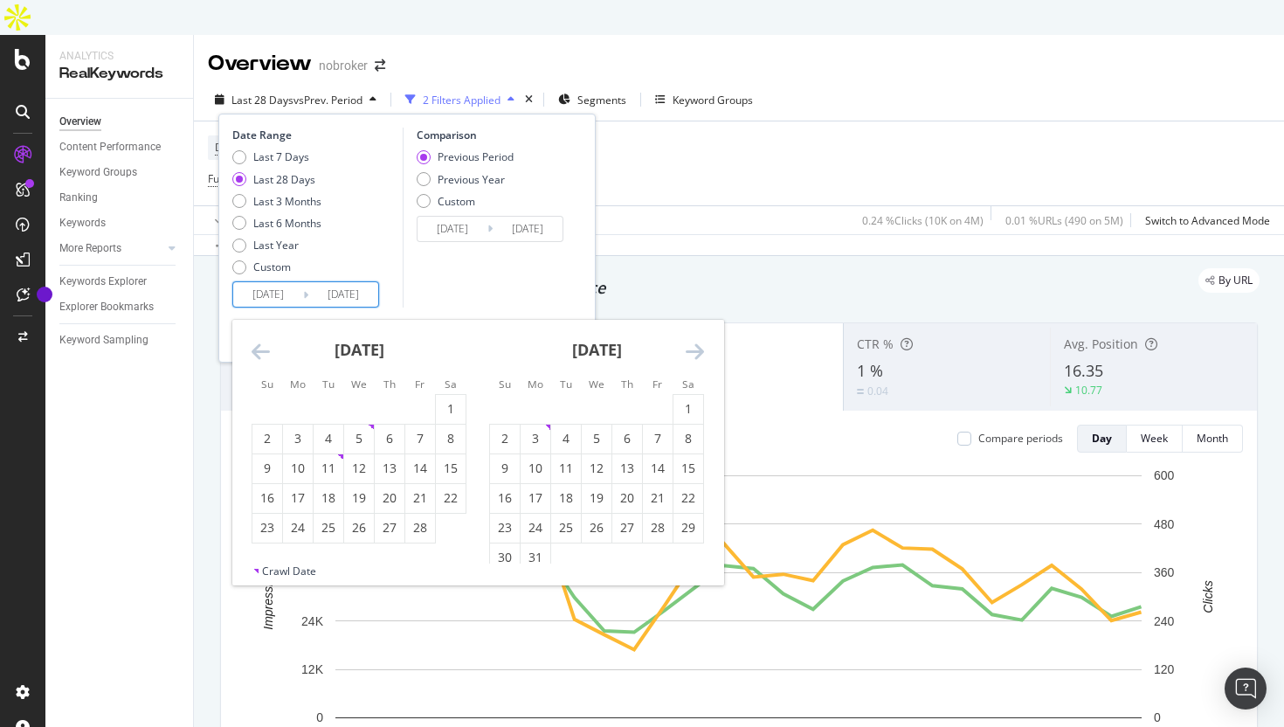
click at [692, 341] on icon "Move forward to switch to the next month." at bounding box center [695, 351] width 18 height 21
click at [575, 400] on div "1" at bounding box center [566, 408] width 30 height 17
type input "[DATE]"
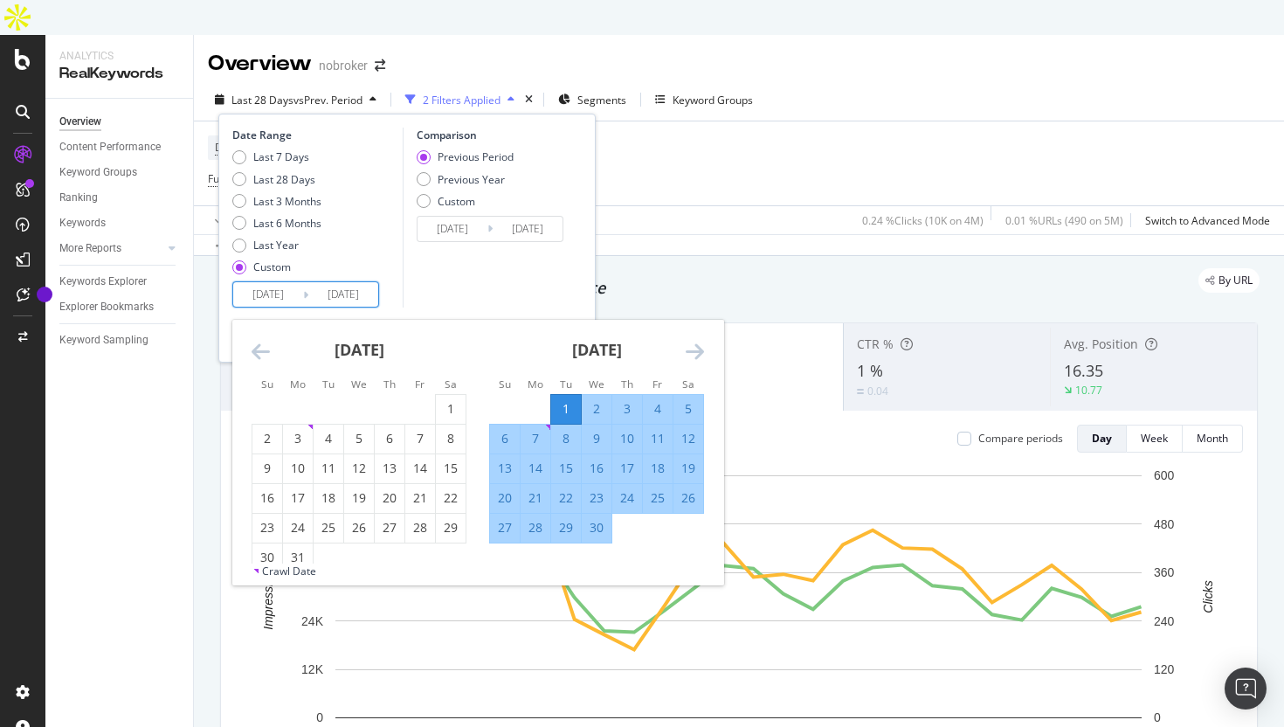
click at [350, 282] on input "[DATE]" at bounding box center [343, 294] width 70 height 24
click at [703, 341] on icon "Move forward to switch to the next month." at bounding box center [695, 351] width 18 height 21
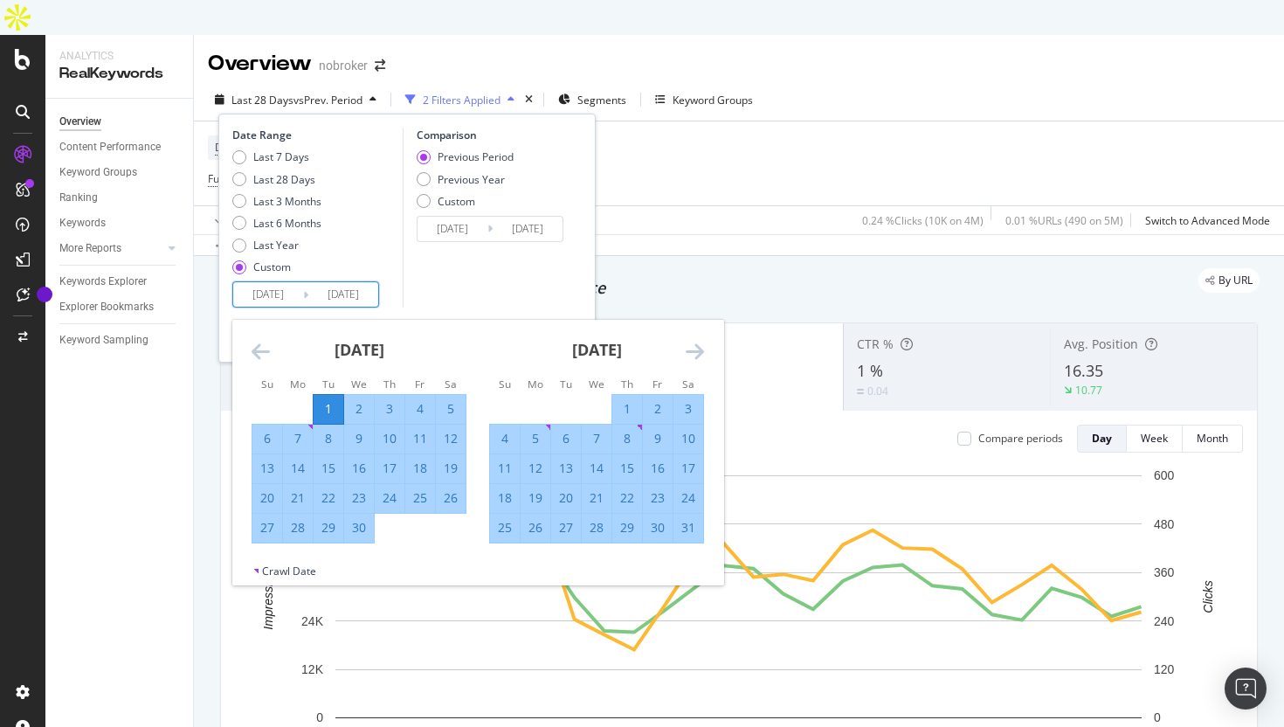
click at [703, 341] on icon "Move forward to switch to the next month." at bounding box center [695, 351] width 18 height 21
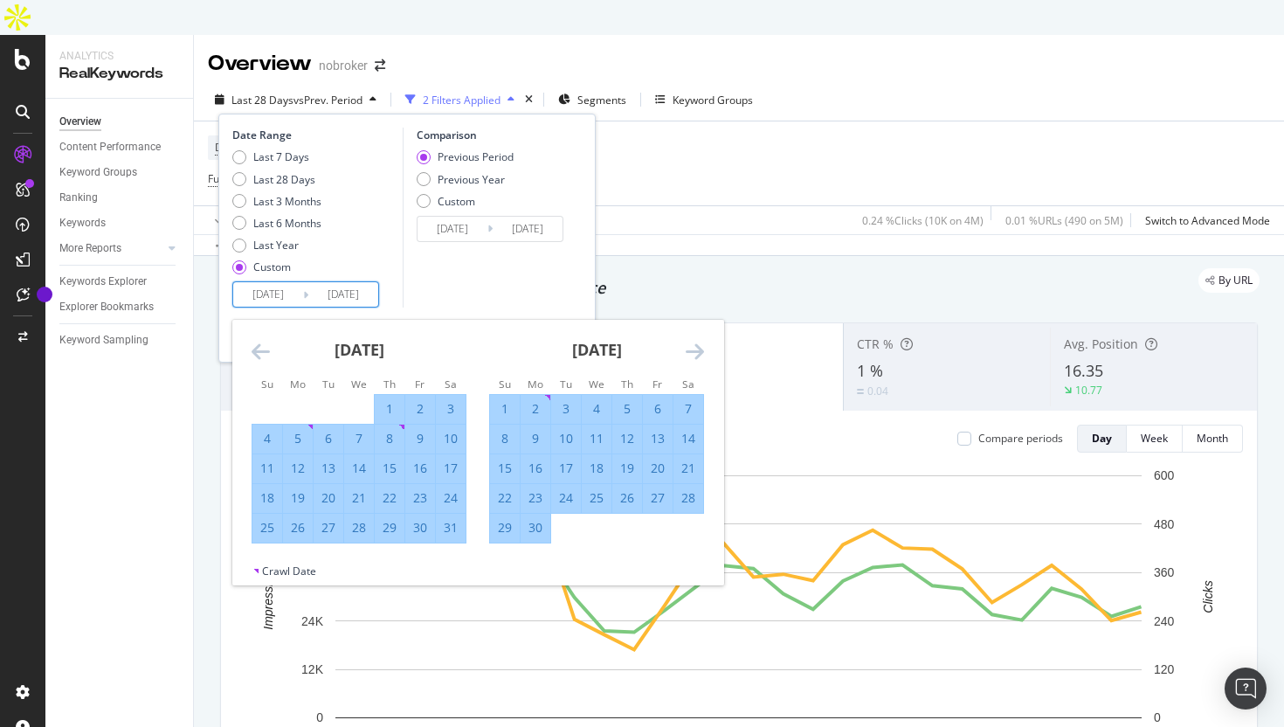
click at [703, 341] on icon "Move forward to switch to the next month." at bounding box center [695, 351] width 18 height 21
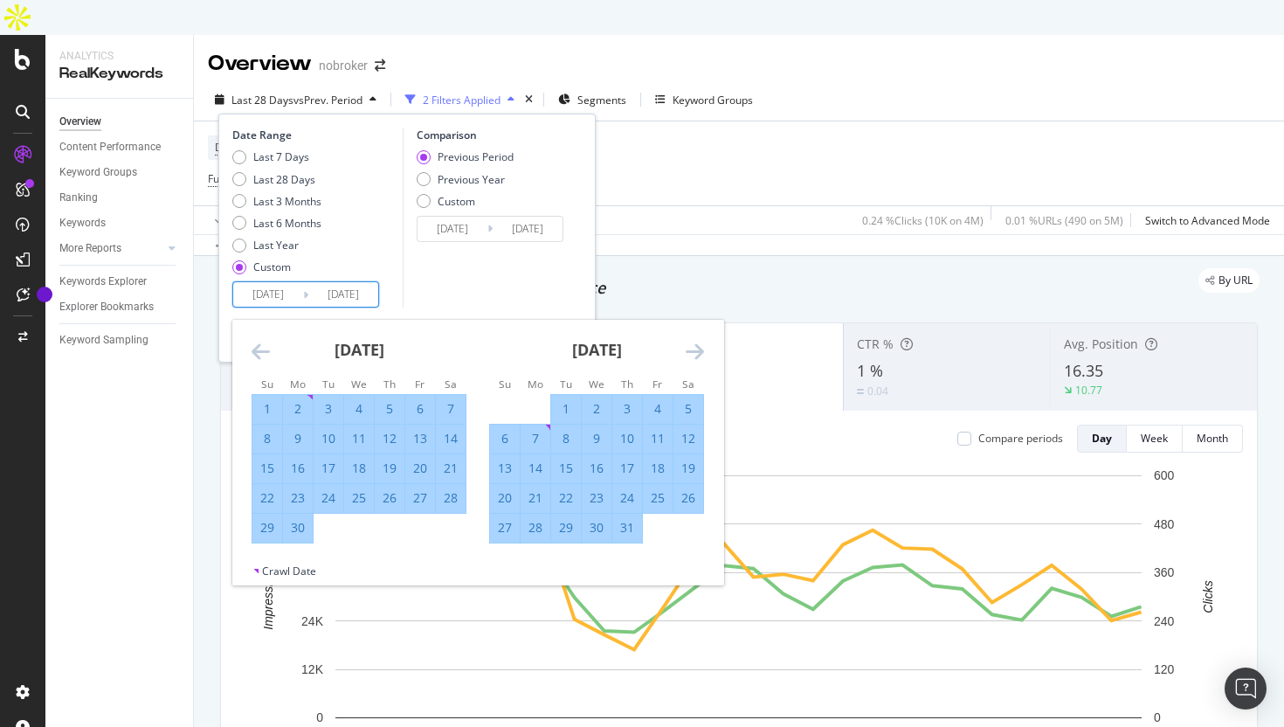
click at [703, 341] on icon "Move forward to switch to the next month." at bounding box center [695, 351] width 18 height 21
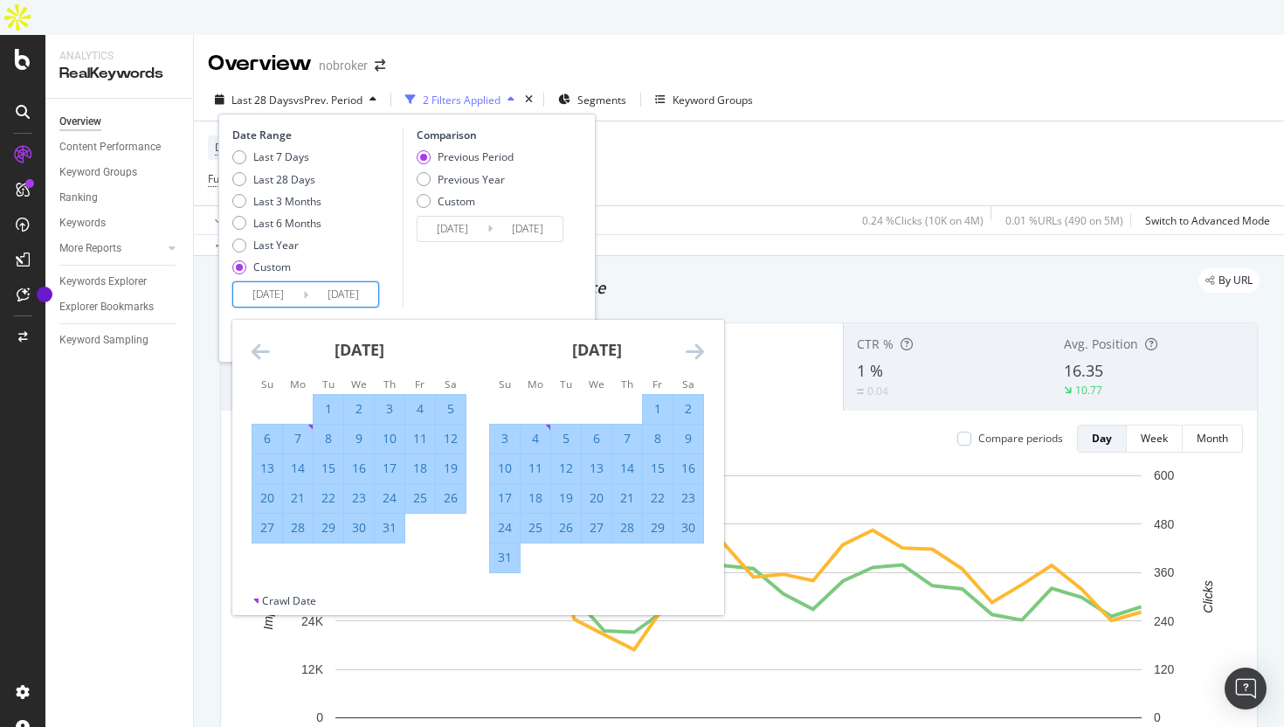
click at [703, 341] on icon "Move forward to switch to the next month." at bounding box center [695, 351] width 18 height 21
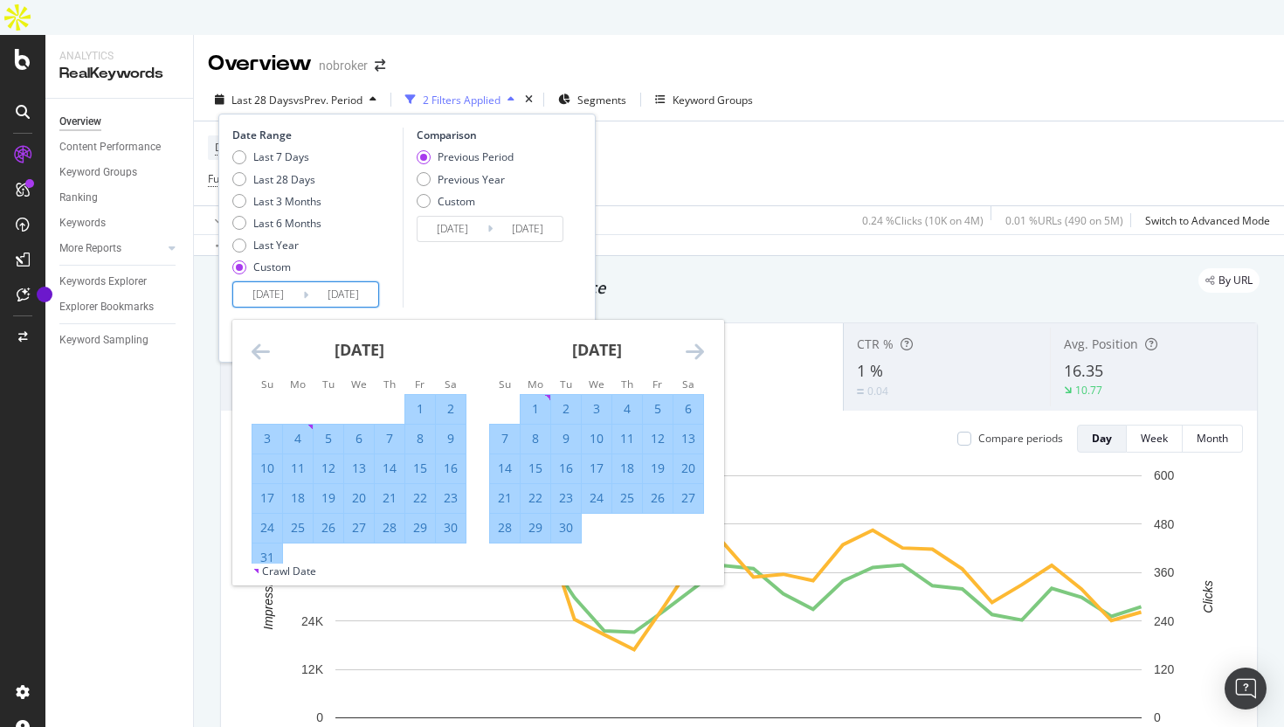
click at [703, 341] on icon "Move forward to switch to the next month." at bounding box center [695, 351] width 18 height 21
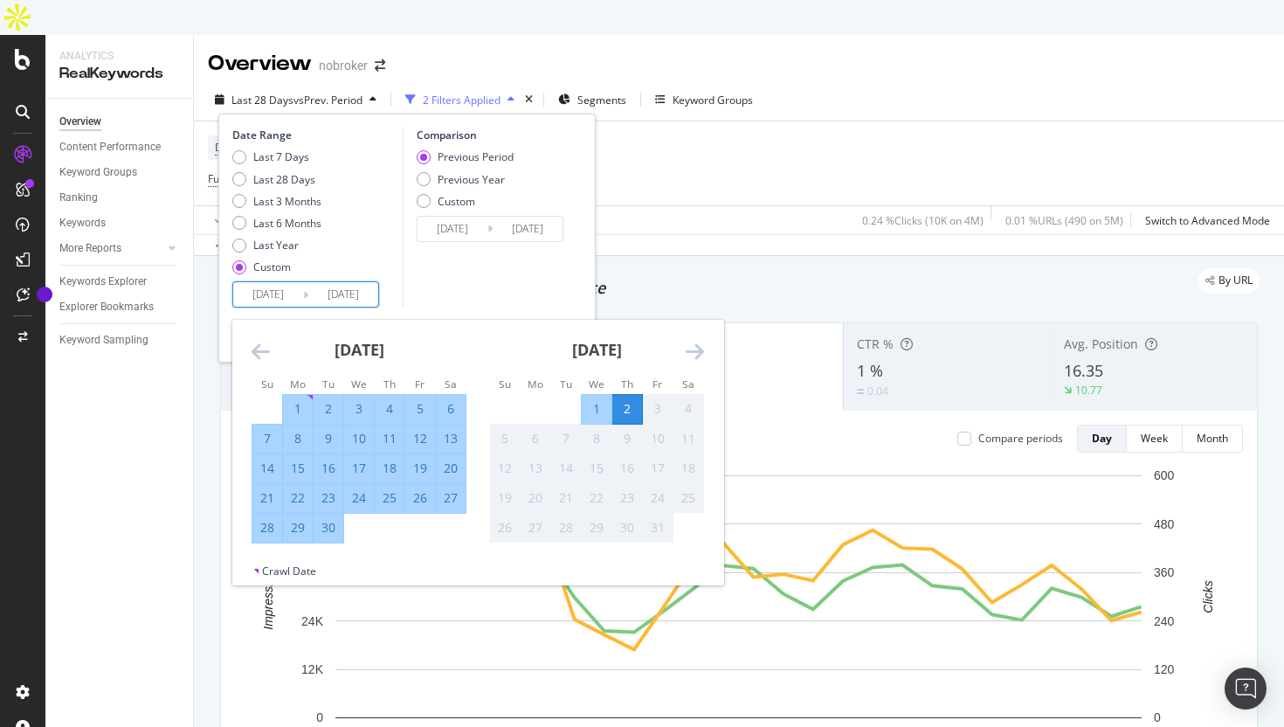
click at [548, 261] on div "Comparison Previous Period Previous Year Custom [DATE] Navigate forward to inte…" at bounding box center [486, 218] width 166 height 180
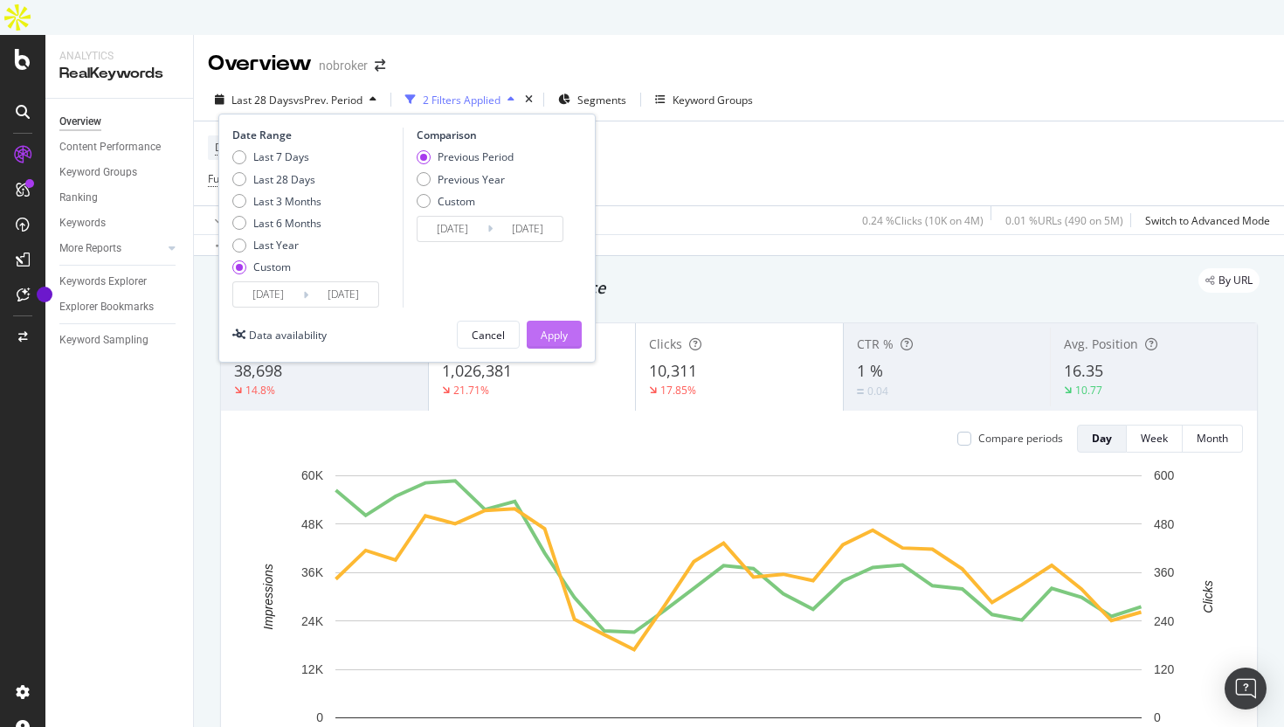
click at [562, 328] on div "Apply" at bounding box center [554, 335] width 27 height 15
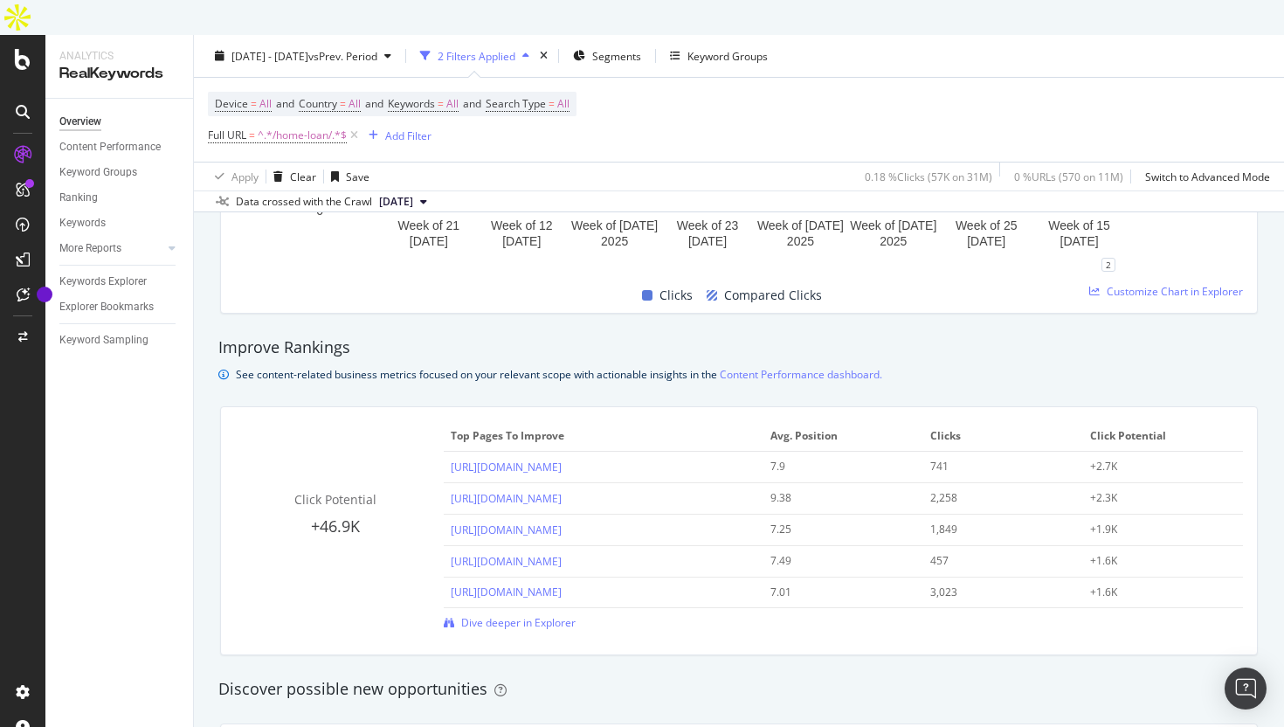
scroll to position [1072, 0]
click at [513, 613] on span "Dive deeper in Explorer" at bounding box center [518, 620] width 114 height 15
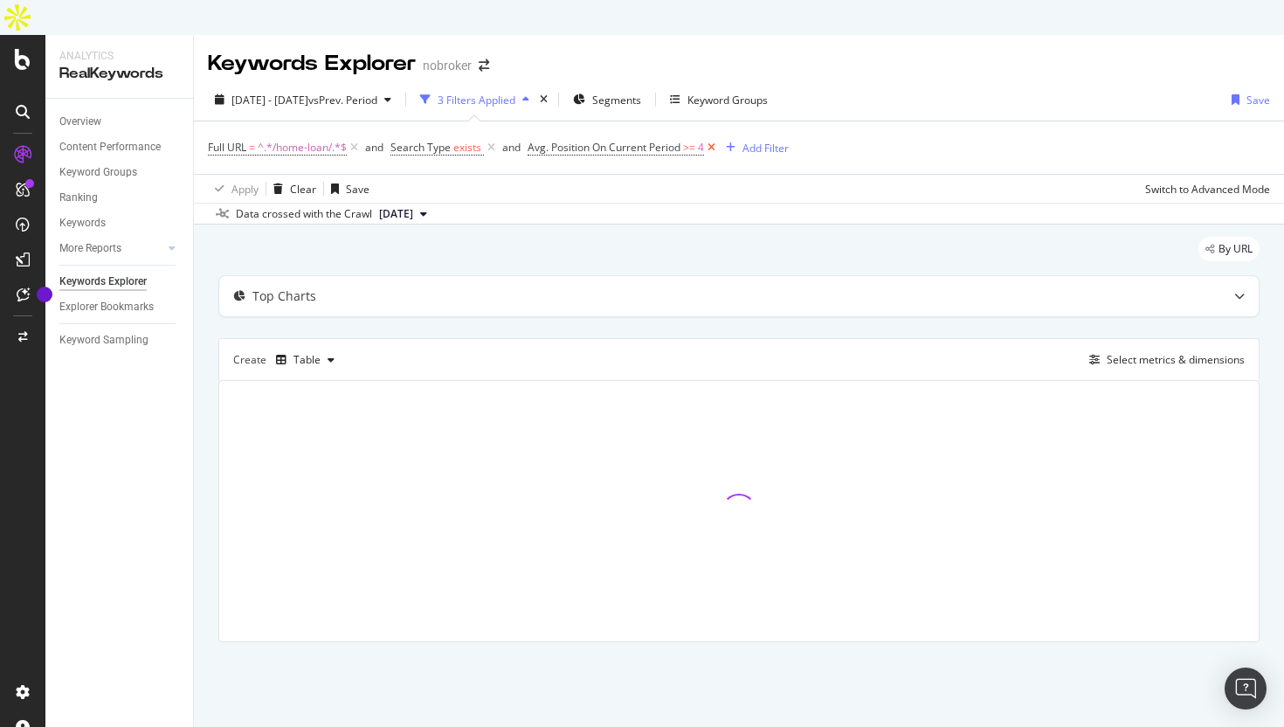
click at [712, 139] on icon at bounding box center [711, 147] width 15 height 17
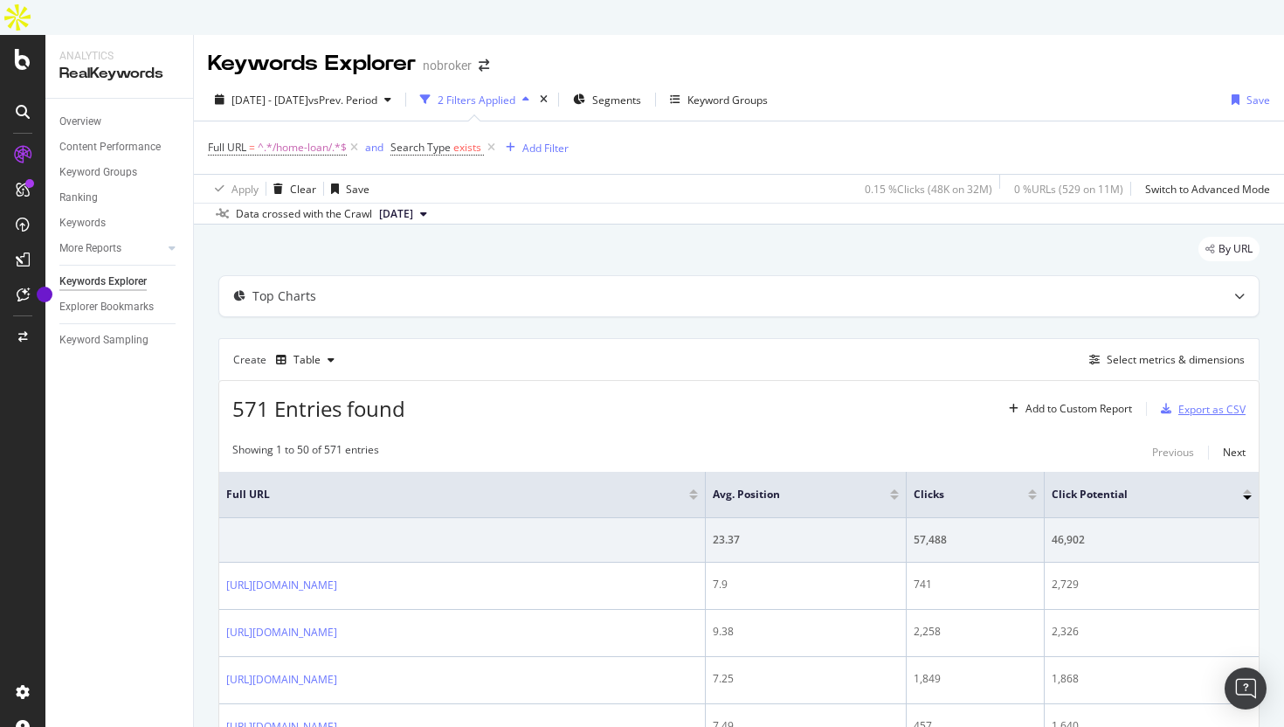
click at [1212, 402] on div "Export as CSV" at bounding box center [1212, 409] width 67 height 15
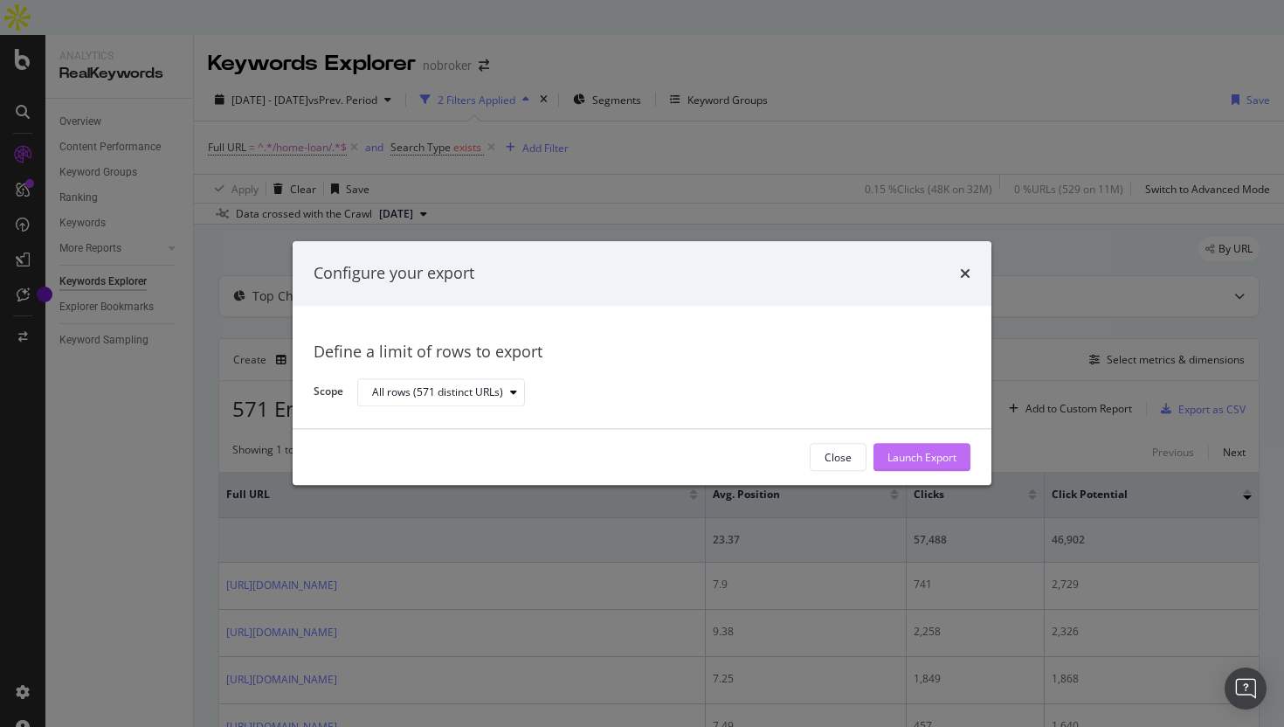
click at [917, 450] on div "Launch Export" at bounding box center [922, 457] width 69 height 15
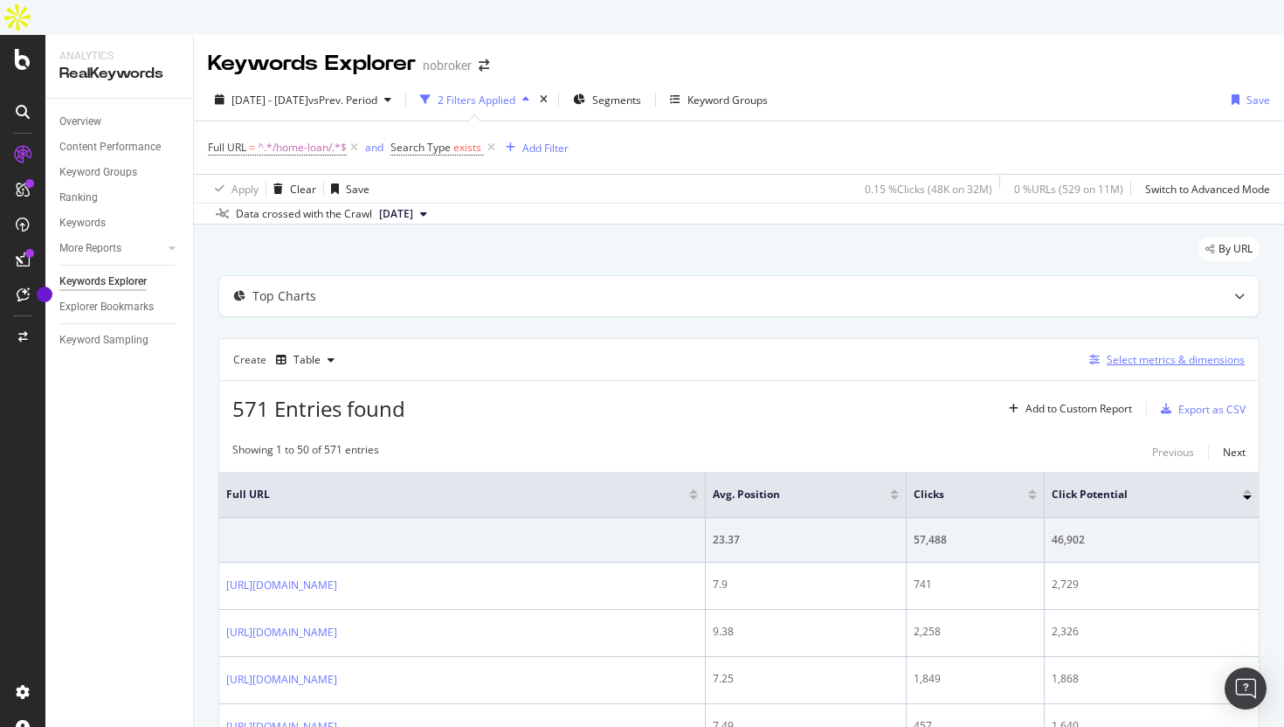
click at [1125, 352] on div "Select metrics & dimensions" at bounding box center [1176, 359] width 138 height 15
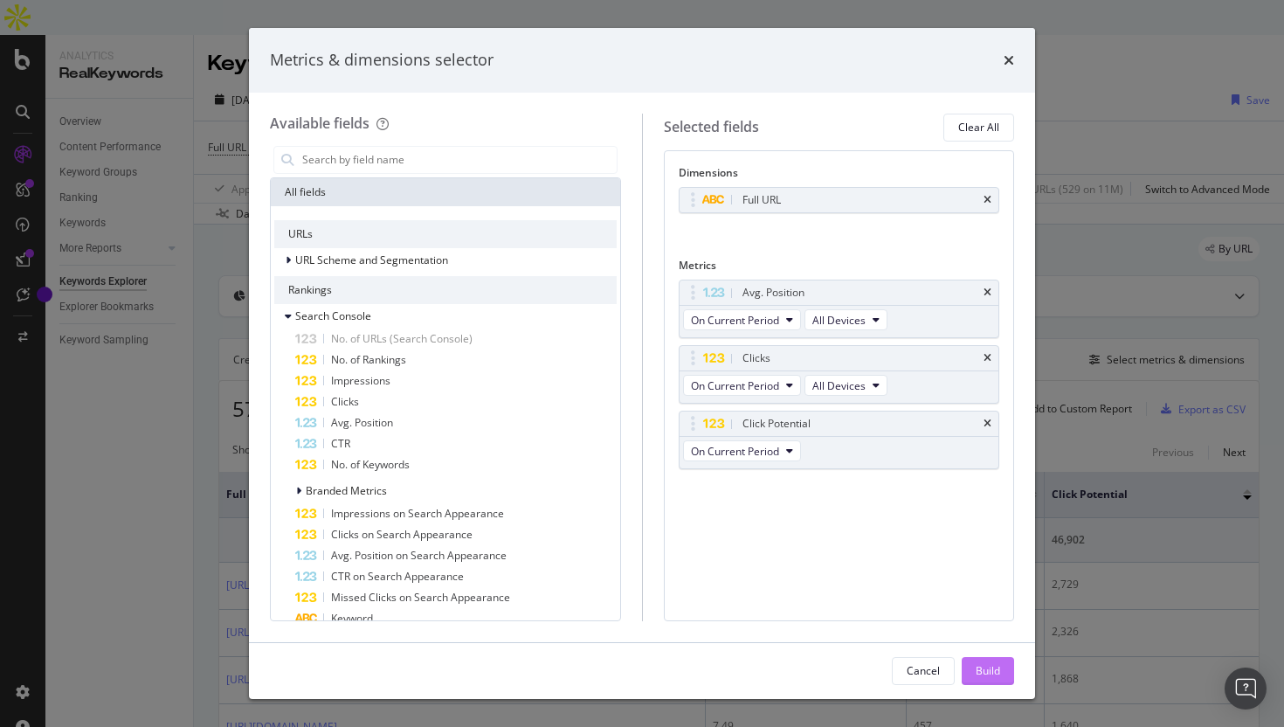
click at [982, 666] on div "Build" at bounding box center [988, 670] width 24 height 15
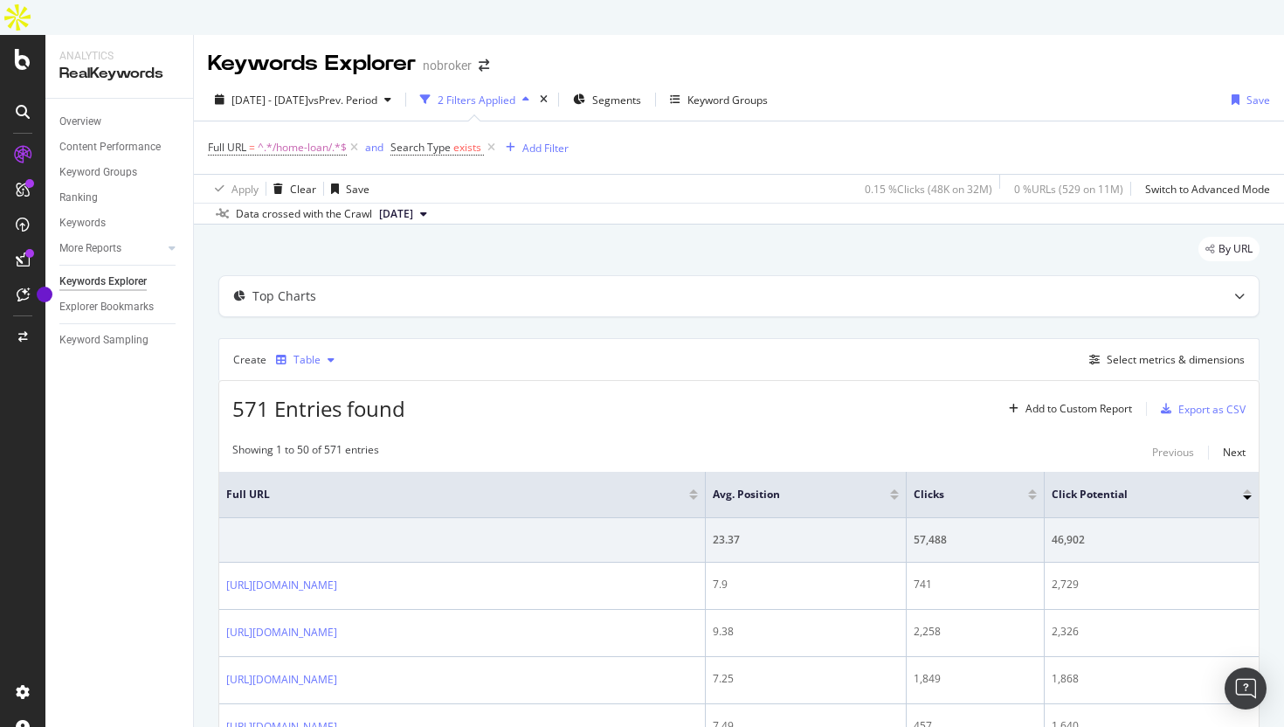
click at [310, 355] on div "Table" at bounding box center [307, 360] width 27 height 10
click at [336, 360] on div "Table" at bounding box center [325, 355] width 29 height 15
click at [568, 381] on div "571 Entries found Add to Custom Report Export as CSV" at bounding box center [739, 402] width 1040 height 43
click at [1182, 352] on div "Select metrics & dimensions" at bounding box center [1176, 359] width 138 height 15
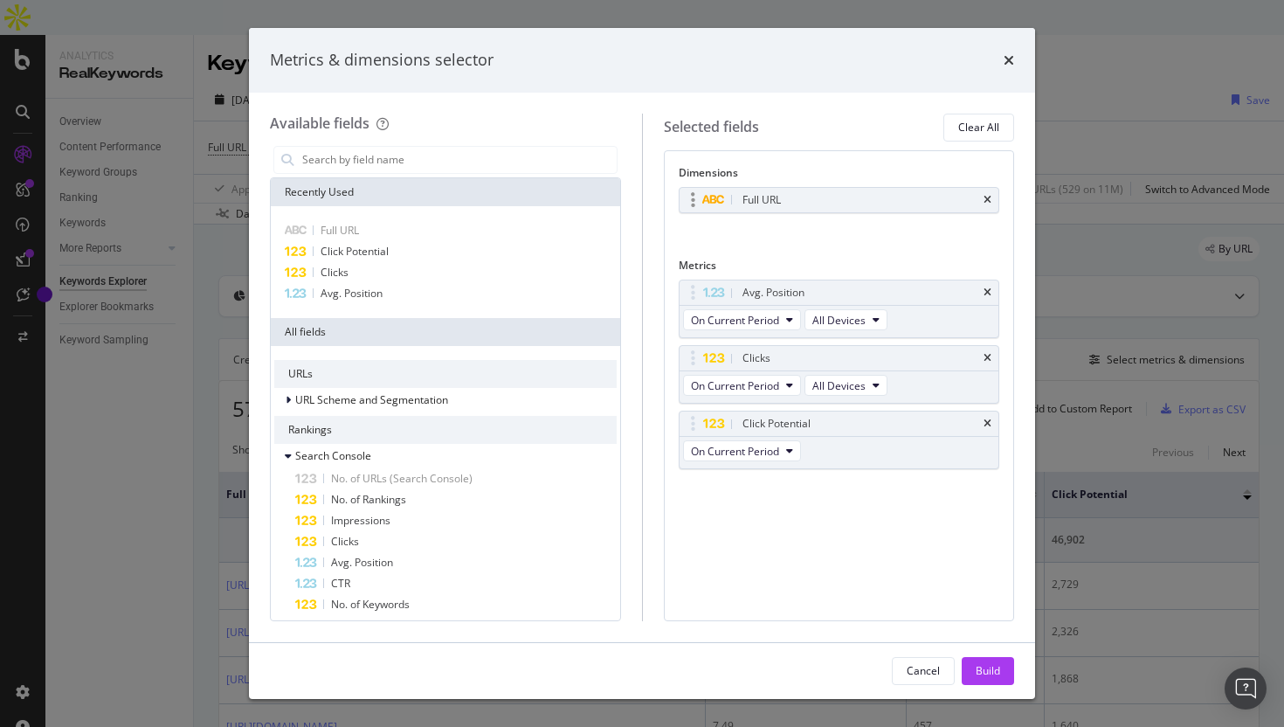
click at [992, 193] on div "Full URL" at bounding box center [840, 200] width 320 height 24
click at [990, 202] on icon "times" at bounding box center [988, 200] width 8 height 10
click at [984, 664] on div "Build" at bounding box center [988, 670] width 24 height 15
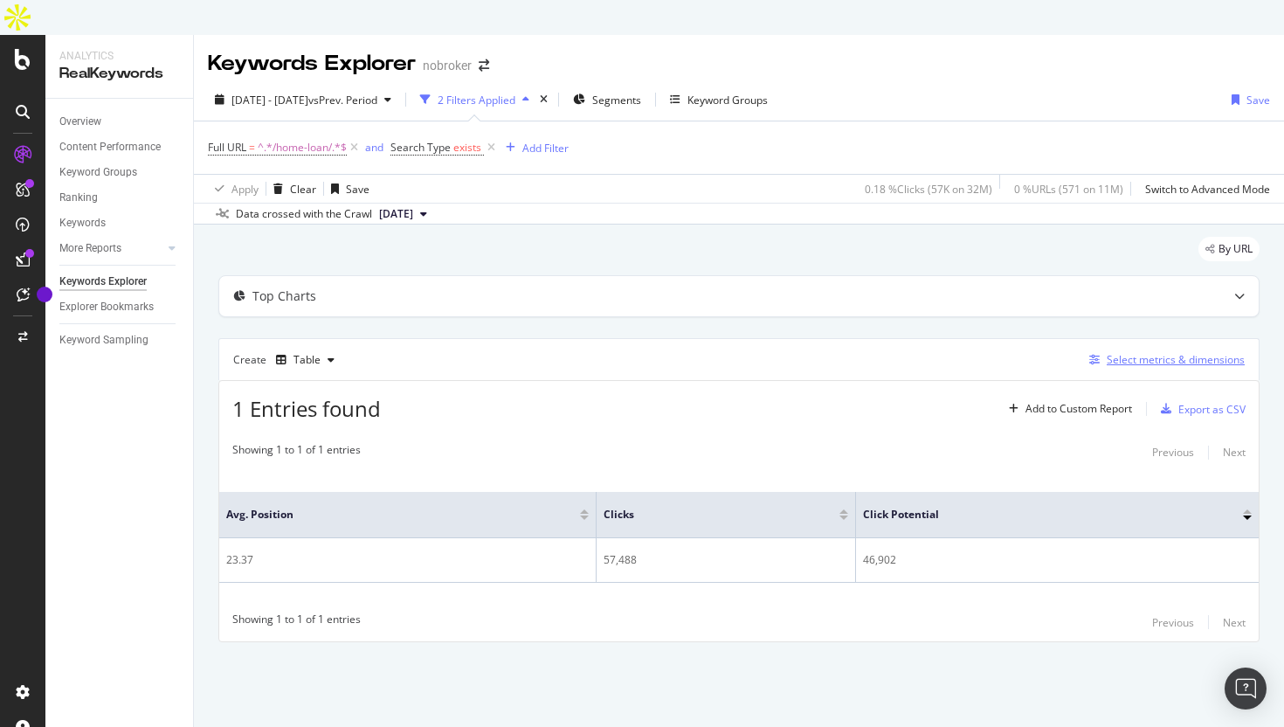
click at [1194, 352] on div "Select metrics & dimensions" at bounding box center [1176, 359] width 138 height 15
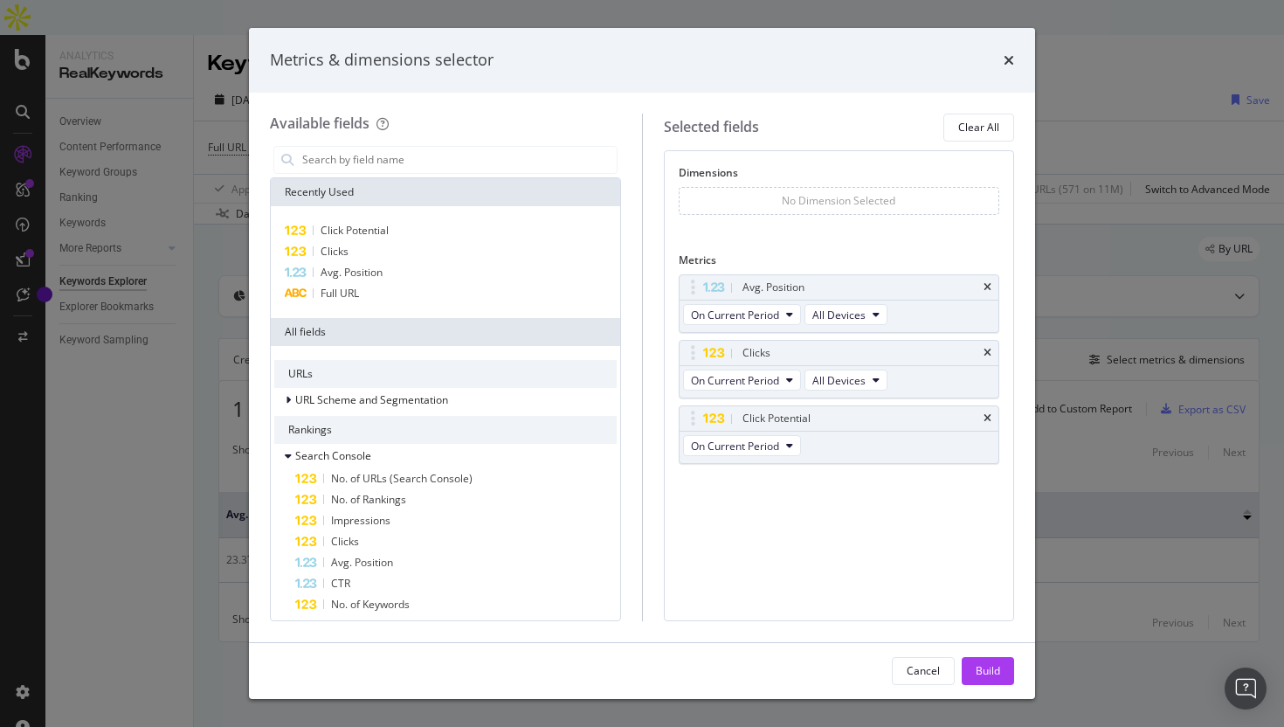
click at [869, 192] on div "No Dimension Selected" at bounding box center [840, 201] width 322 height 28
click at [1008, 62] on icon "times" at bounding box center [1009, 60] width 10 height 14
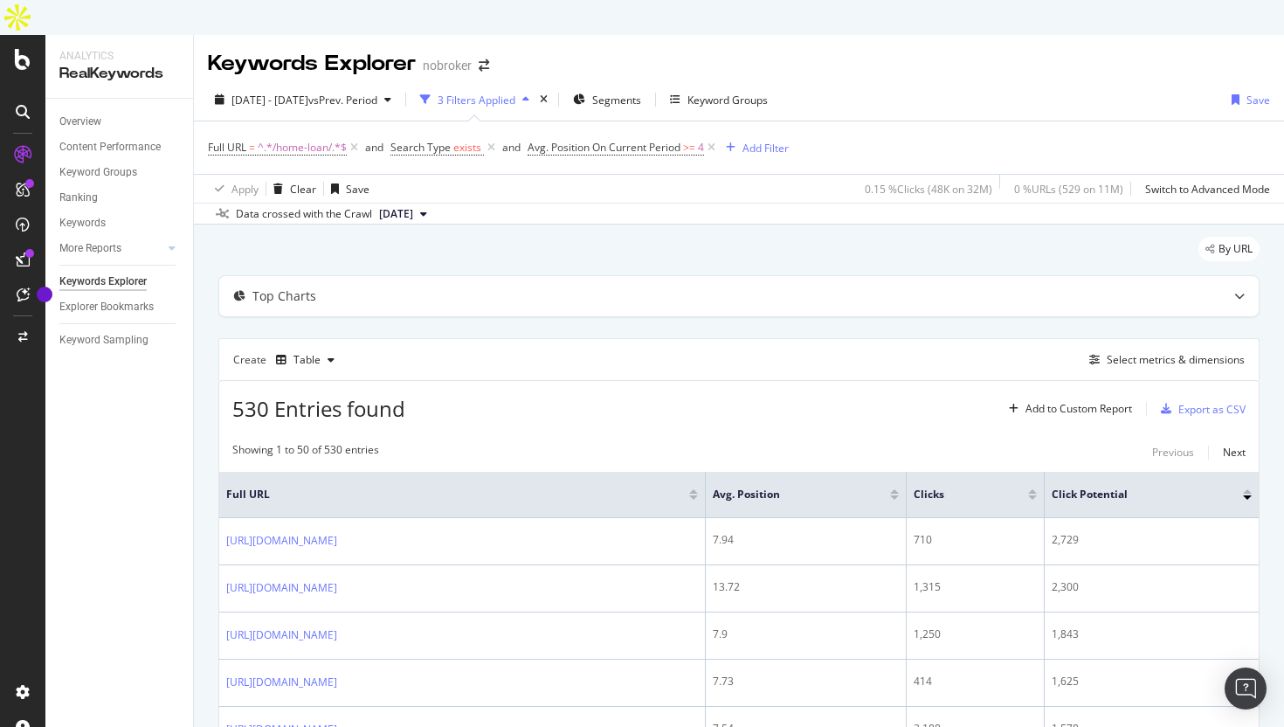
click at [80, 109] on div "Overview" at bounding box center [126, 121] width 134 height 25
click at [77, 113] on div "Overview" at bounding box center [80, 122] width 42 height 18
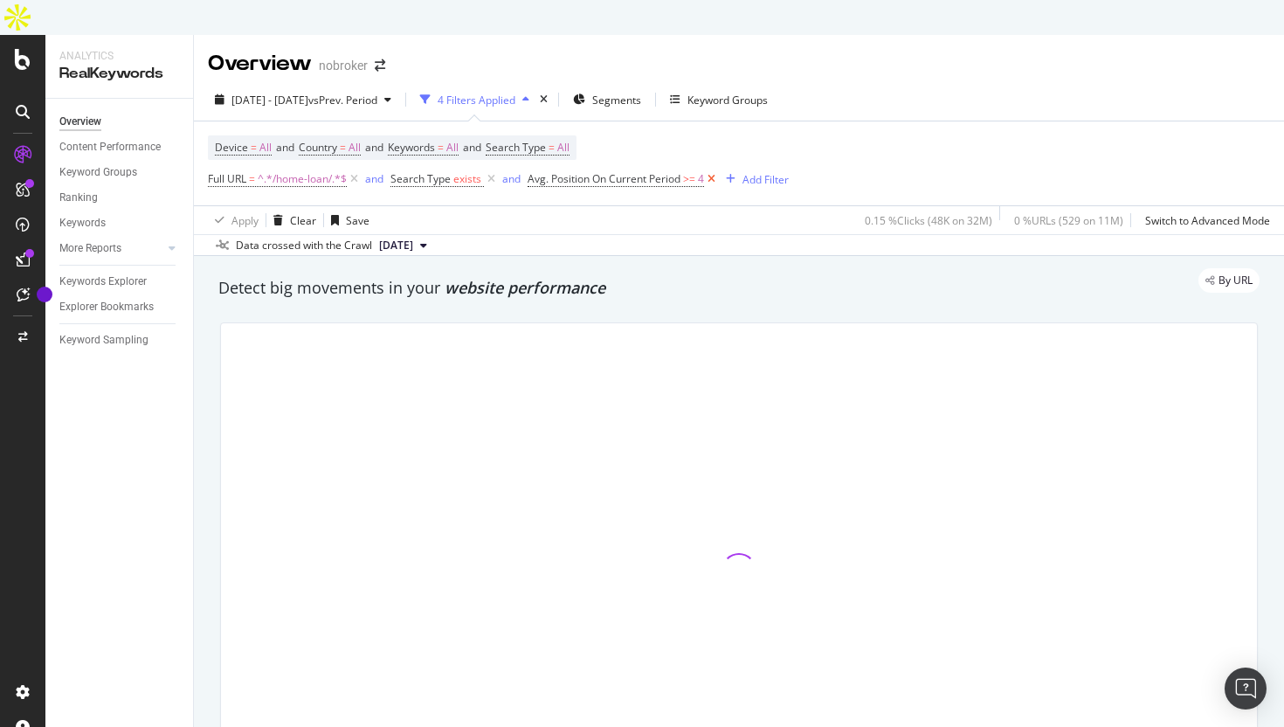
click at [713, 170] on icon at bounding box center [711, 178] width 15 height 17
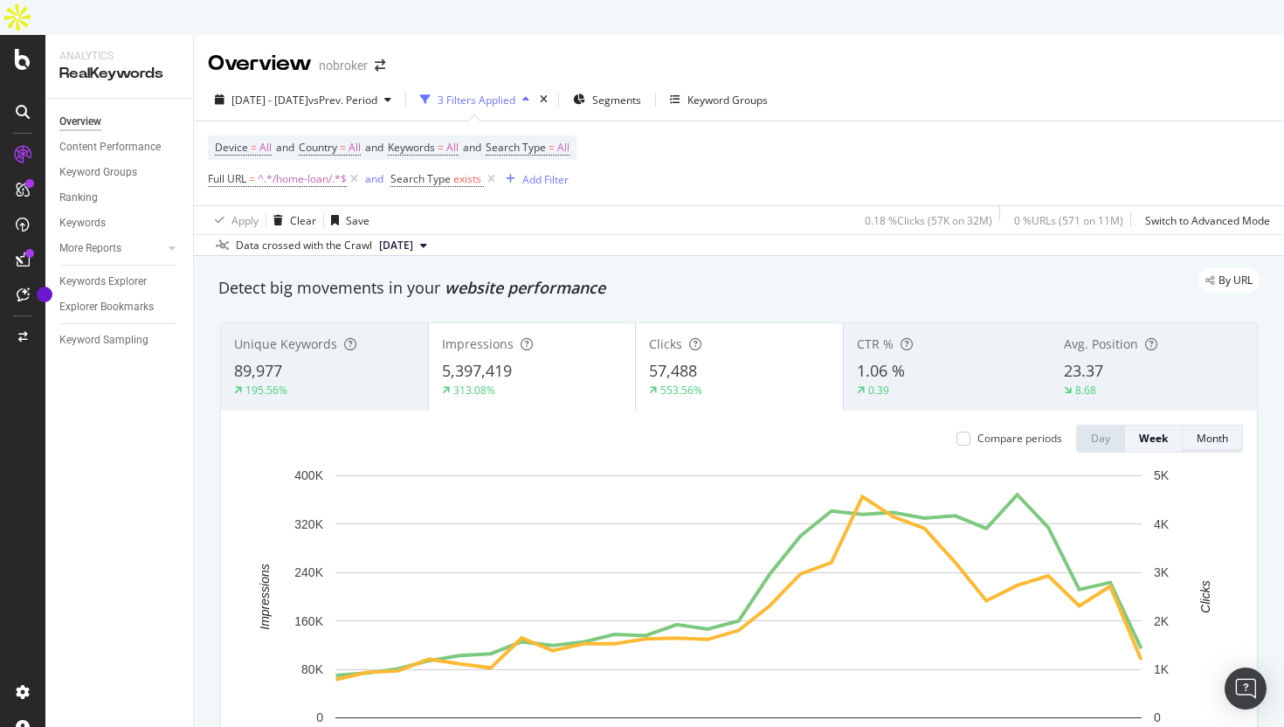
click at [1206, 431] on div "Month" at bounding box center [1212, 438] width 31 height 15
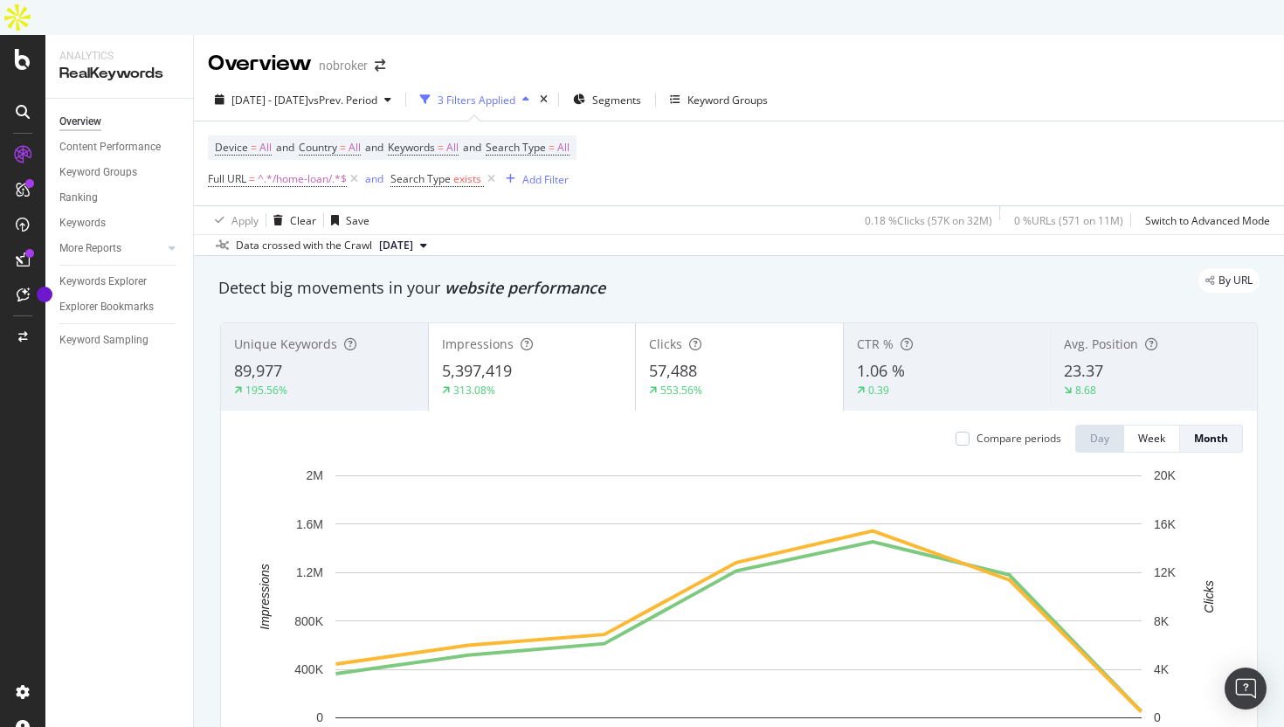
scroll to position [29, 0]
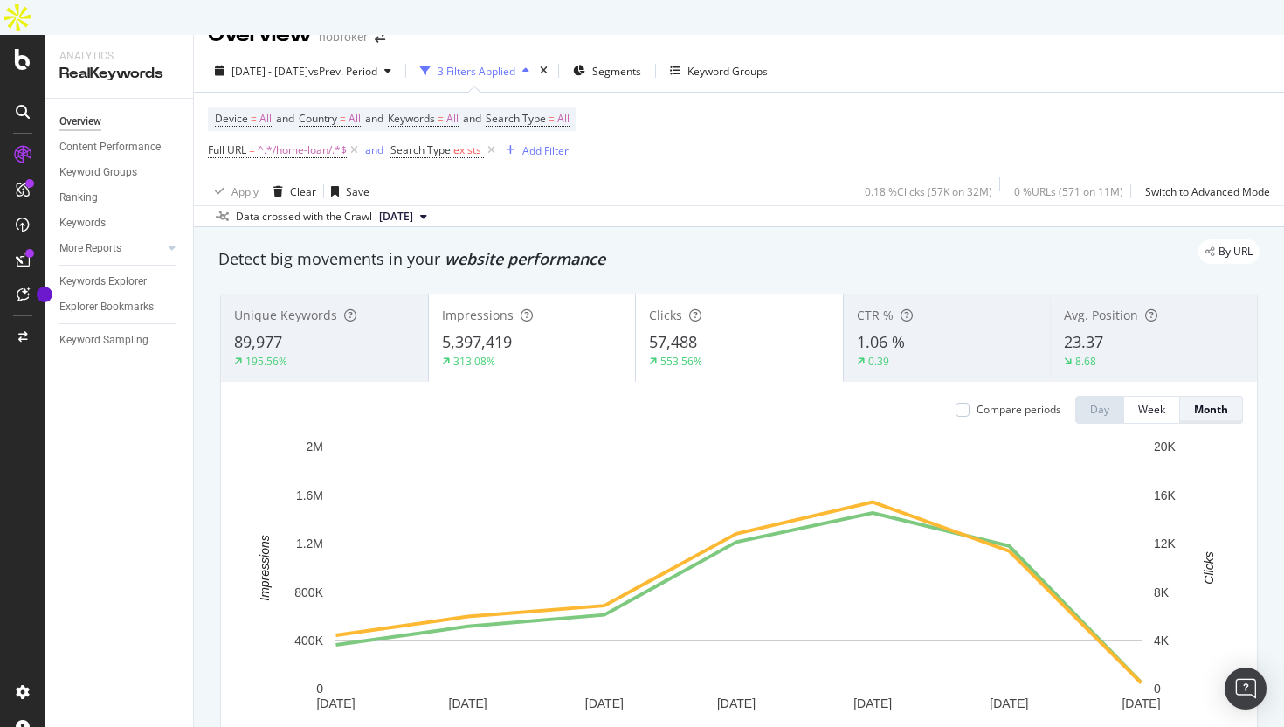
click at [1220, 402] on div "Month" at bounding box center [1211, 409] width 34 height 15
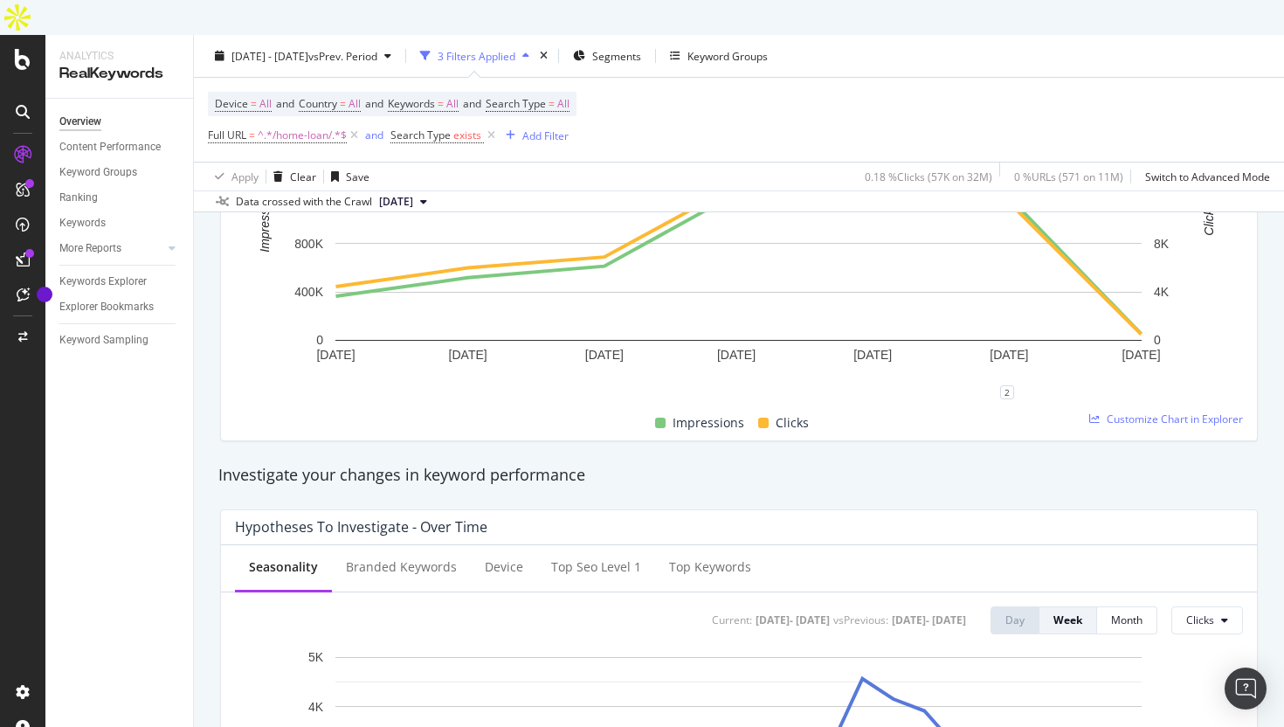
scroll to position [382, 0]
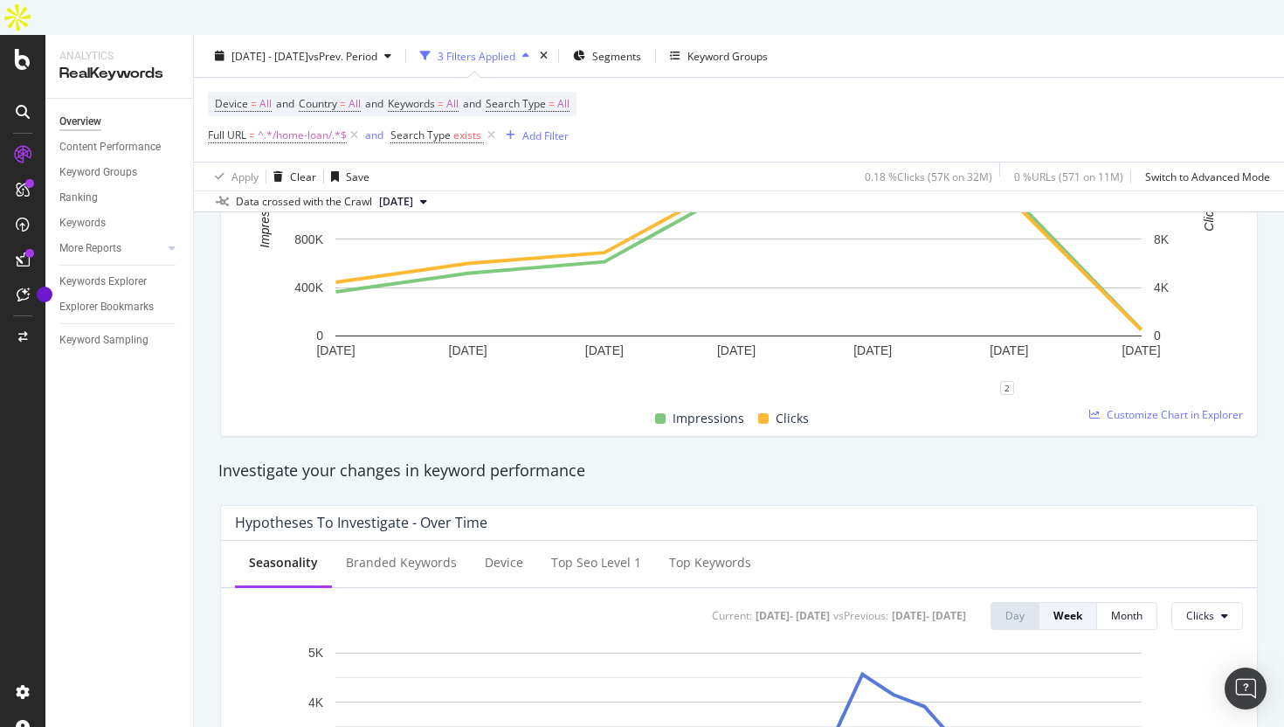
click at [1151, 402] on div "Impressions Clicks" at bounding box center [732, 419] width 1008 height 34
click at [1160, 407] on span "Customize Chart in Explorer" at bounding box center [1175, 414] width 136 height 15
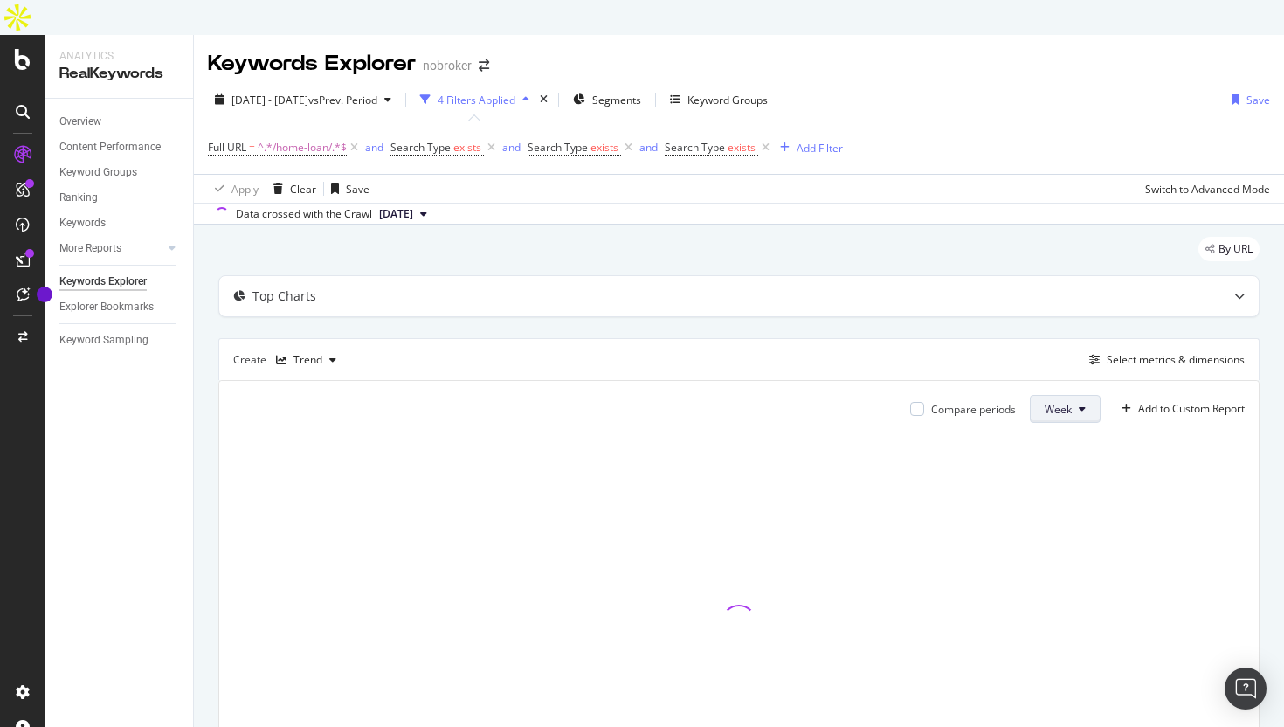
click at [1062, 395] on button "Week" at bounding box center [1065, 409] width 71 height 28
click at [1076, 395] on button "Week" at bounding box center [1065, 409] width 71 height 28
click at [1071, 478] on span "Month" at bounding box center [1059, 475] width 31 height 16
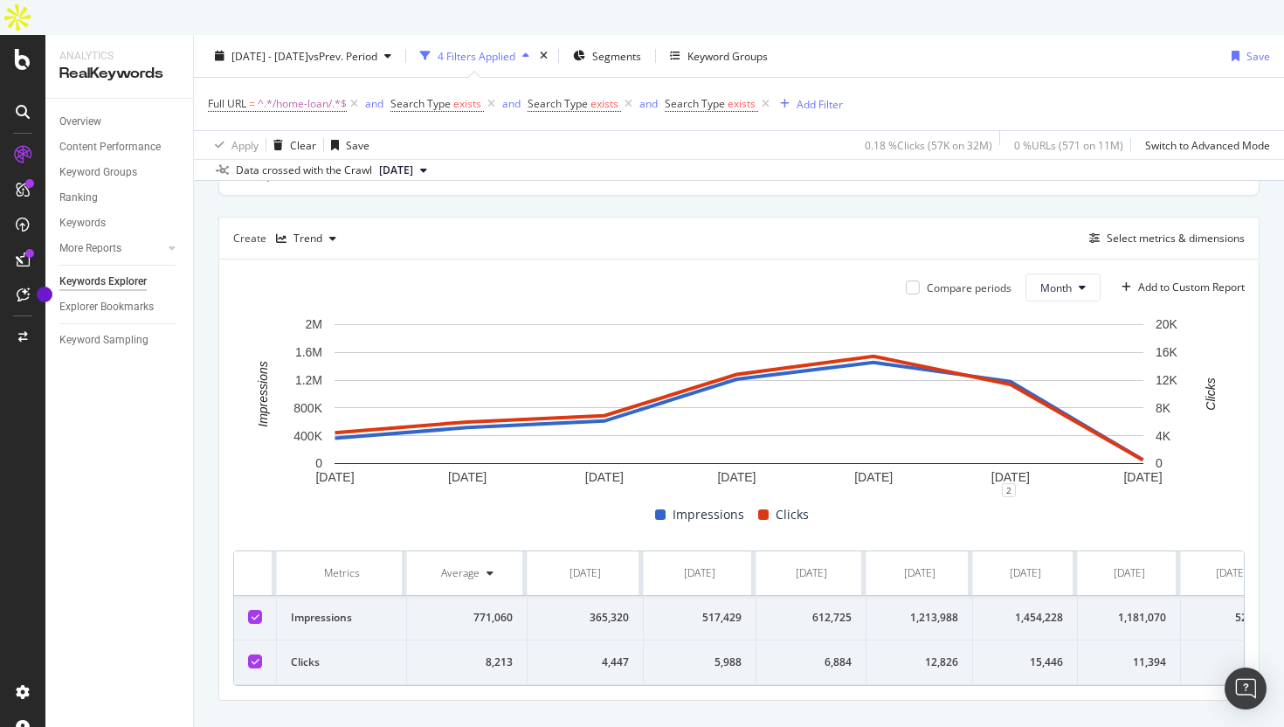
scroll to position [0, 38]
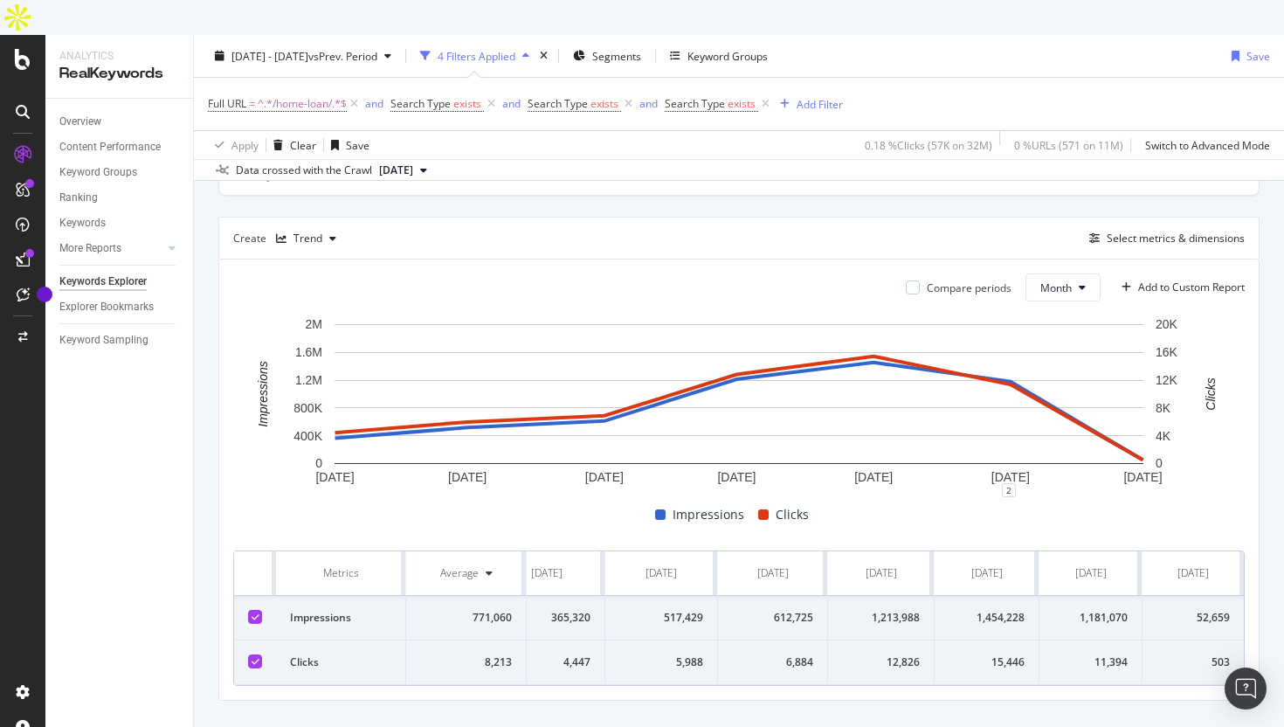
drag, startPoint x: 299, startPoint y: 538, endPoint x: 1284, endPoint y: 613, distance: 987.6
click at [1284, 613] on div "By URL Top Charts Create Trend Select metrics & dimensions Compare periods Mont…" at bounding box center [739, 432] width 1091 height 659
copy thead
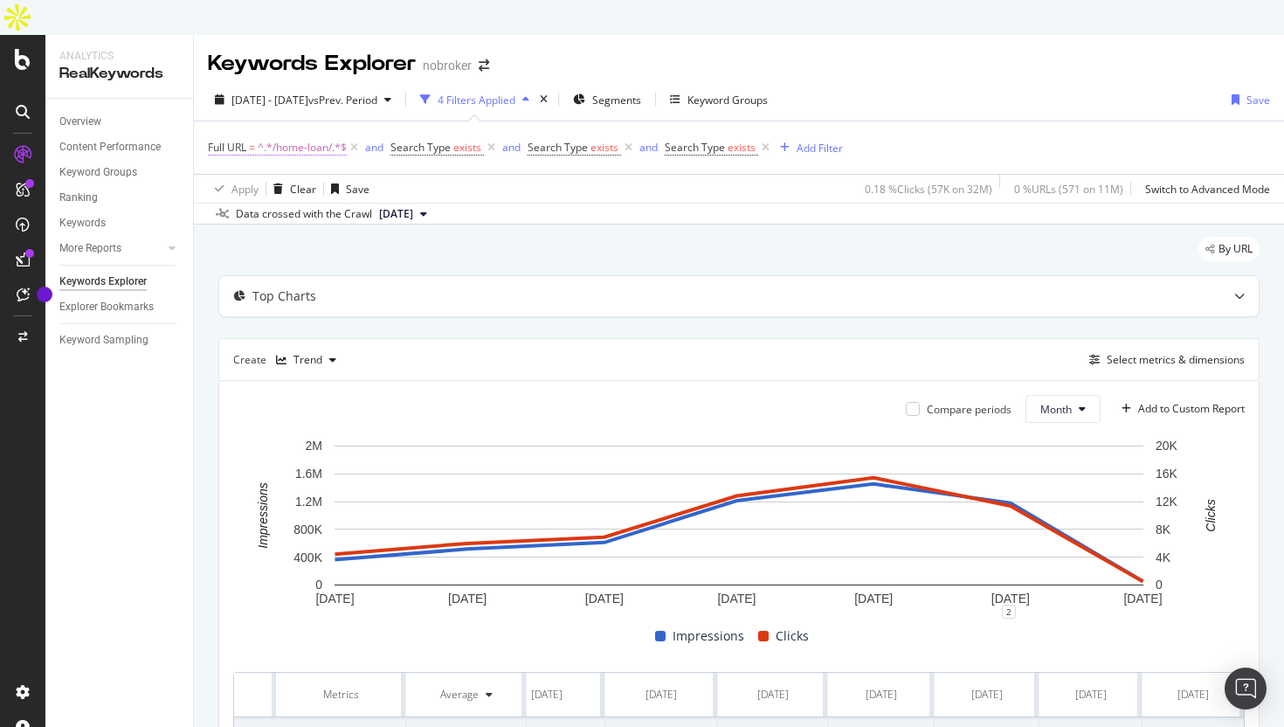
click at [312, 135] on span "^.*/home-loan/.*$" at bounding box center [302, 147] width 89 height 24
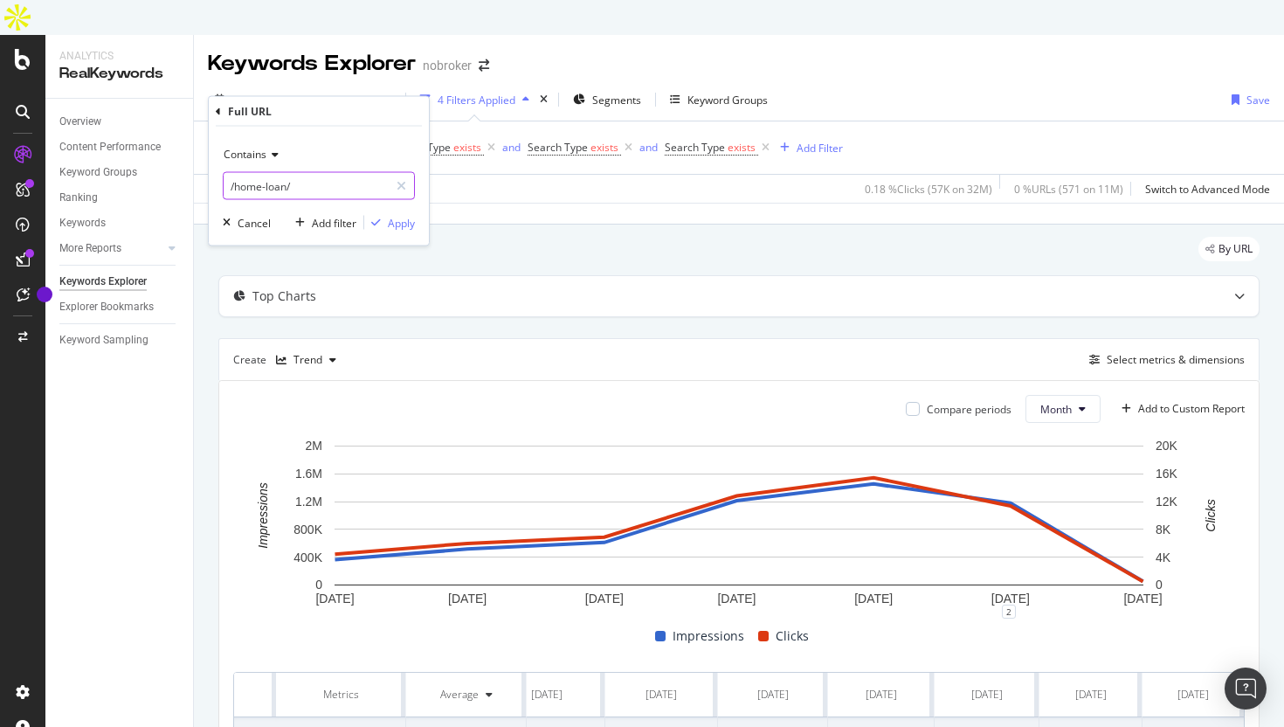
click at [297, 189] on input "/home-loan/" at bounding box center [306, 186] width 165 height 28
type input "/interiors/"
click at [405, 228] on div "Apply" at bounding box center [401, 222] width 27 height 15
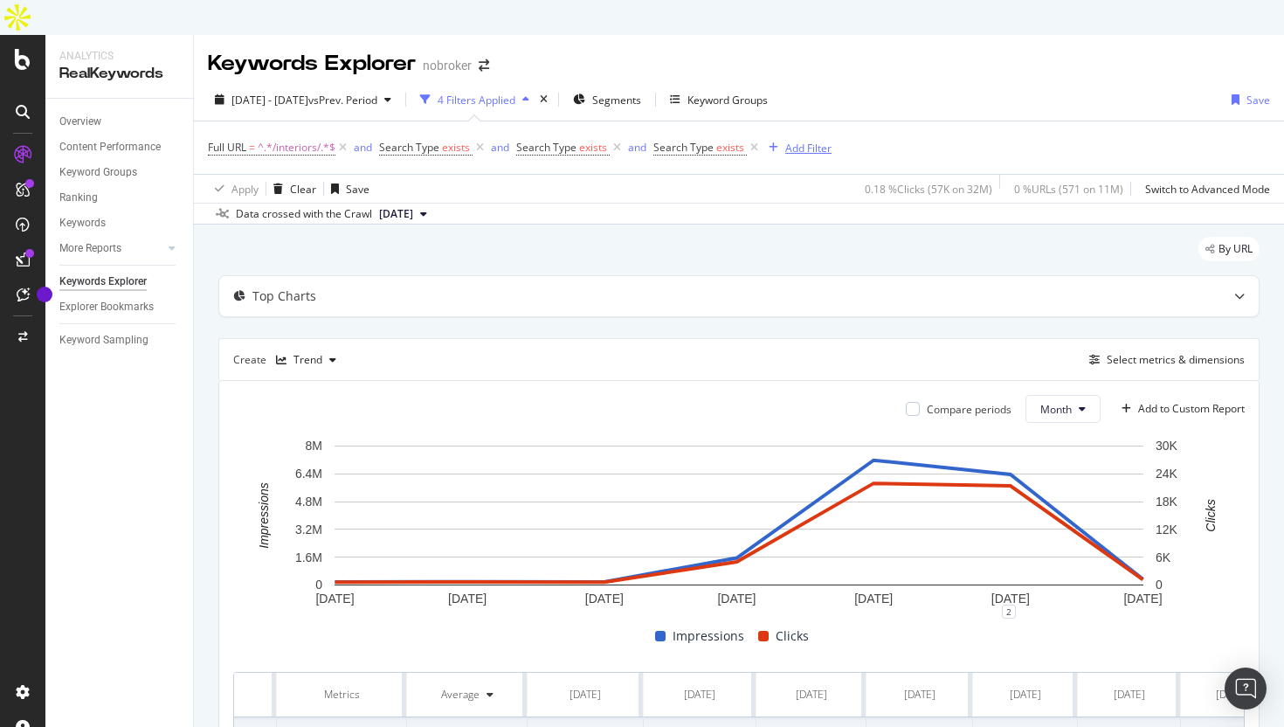
click at [800, 141] on div "Add Filter" at bounding box center [809, 148] width 46 height 15
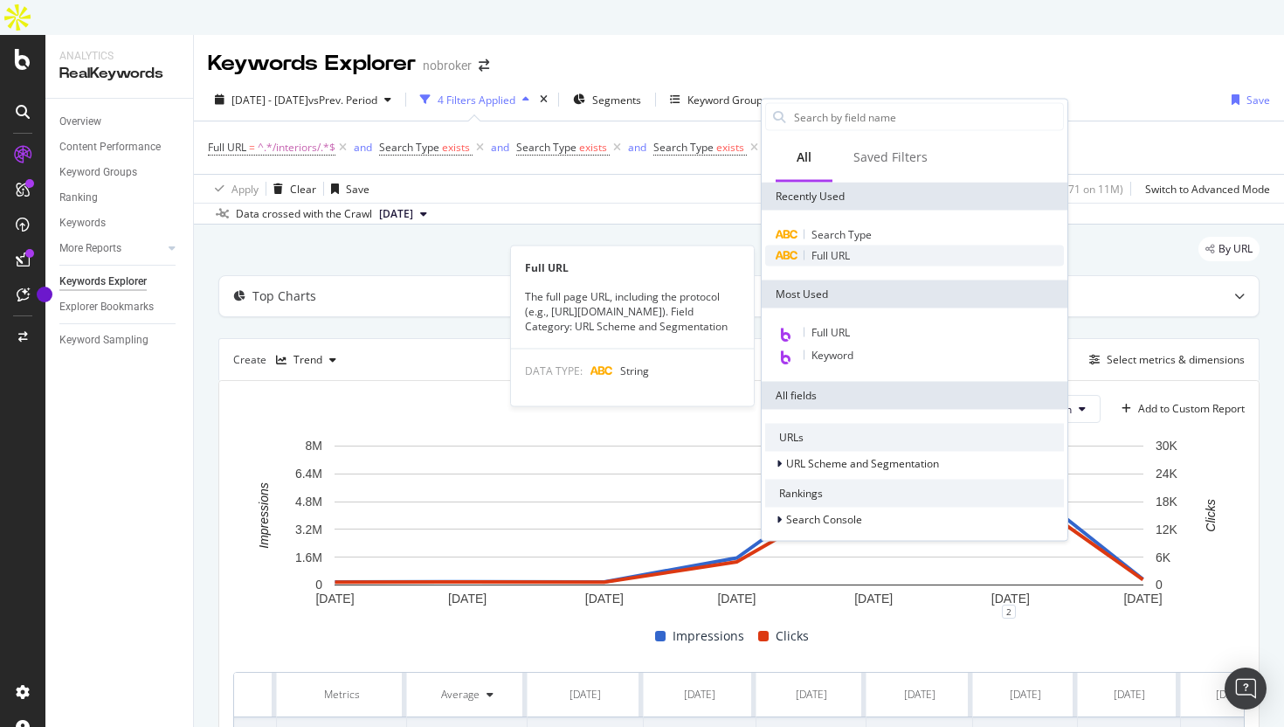
click at [860, 260] on div "Full URL" at bounding box center [914, 256] width 299 height 21
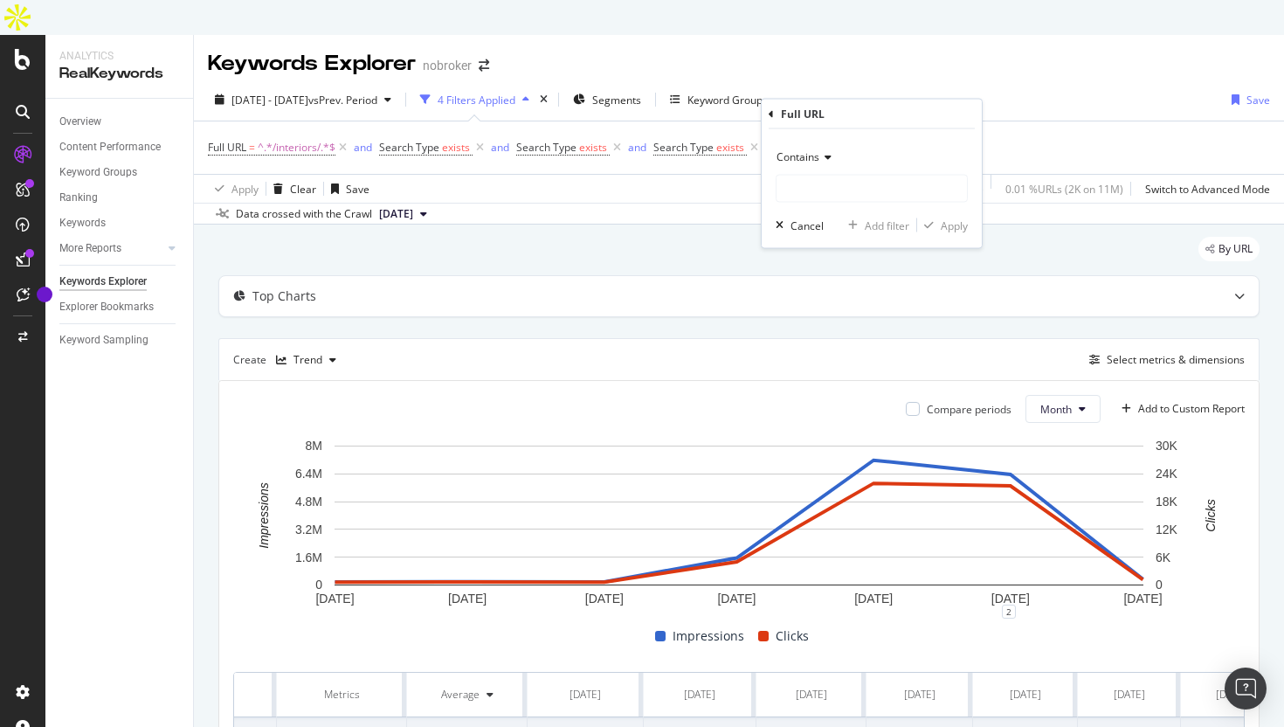
click at [809, 151] on span "Contains" at bounding box center [798, 156] width 43 height 15
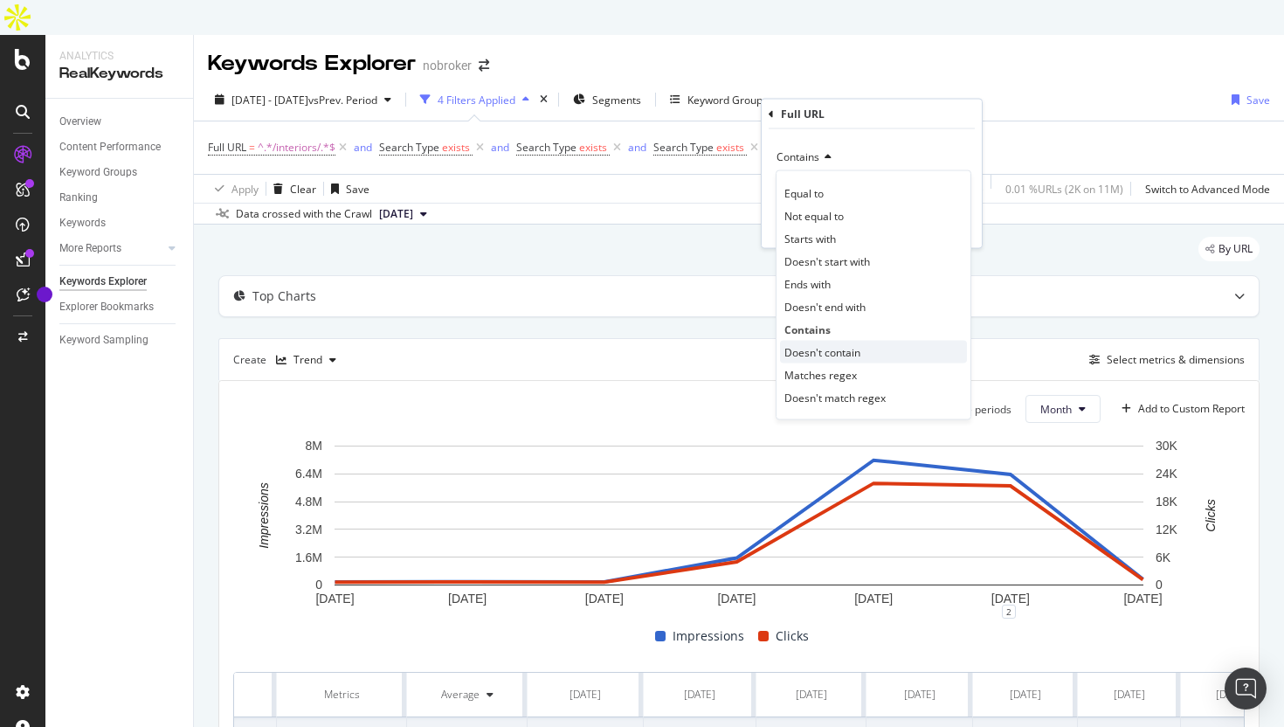
click at [827, 352] on span "Doesn't contain" at bounding box center [823, 351] width 76 height 15
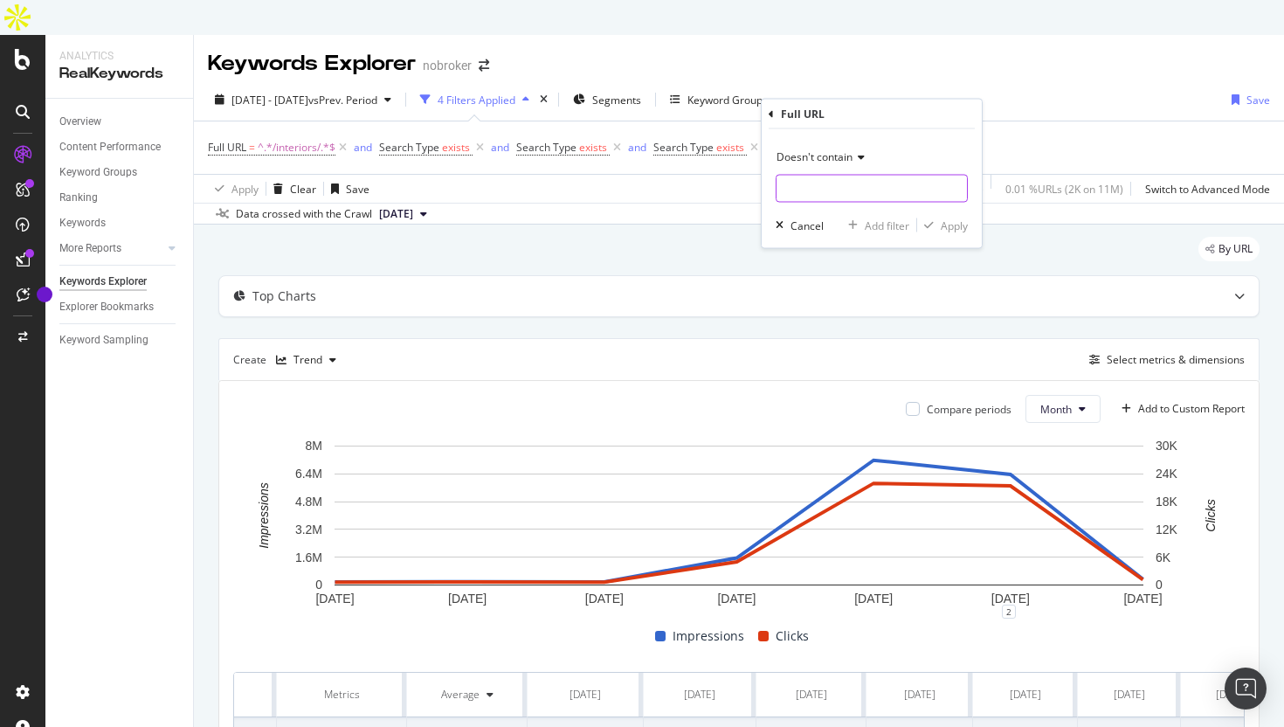
click at [820, 184] on input "text" at bounding box center [872, 189] width 190 height 28
type input "/design-guides/"
click at [947, 229] on div "Apply" at bounding box center [954, 225] width 27 height 15
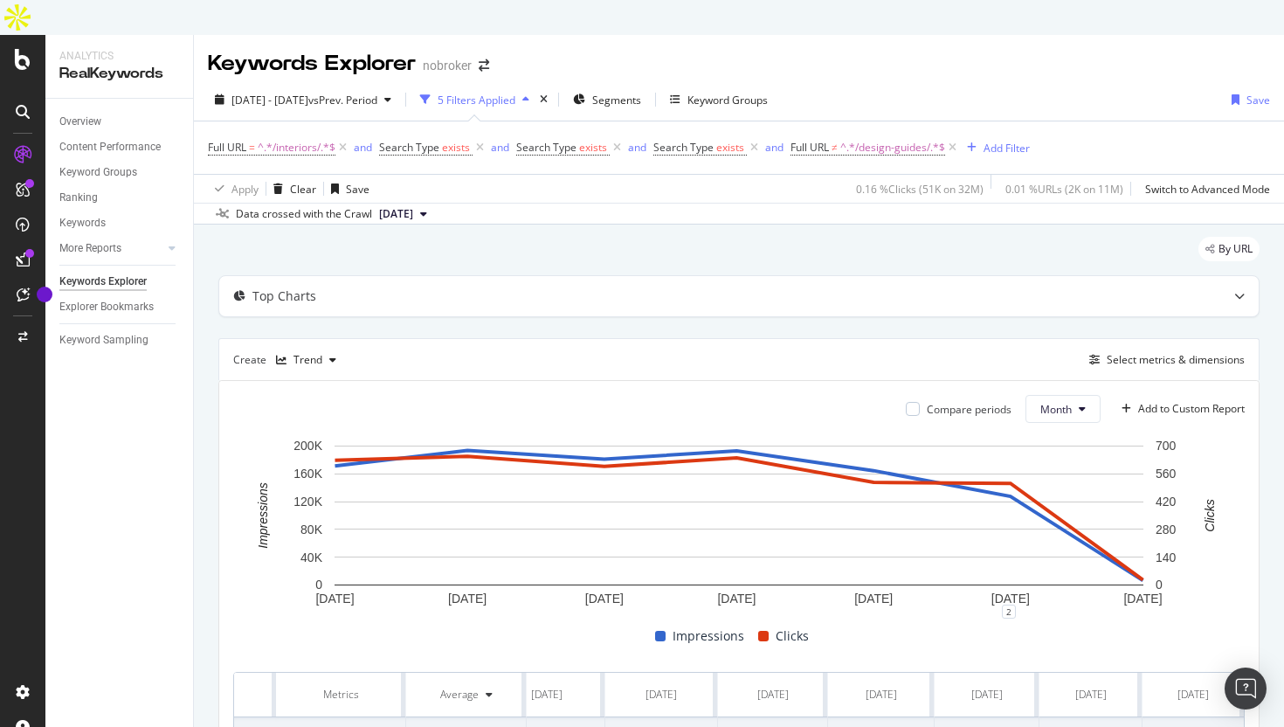
click at [1182, 341] on div "Create Trend Select metrics & dimensions" at bounding box center [739, 359] width 1042 height 42
click at [1183, 352] on div "Select metrics & dimensions" at bounding box center [1176, 359] width 138 height 15
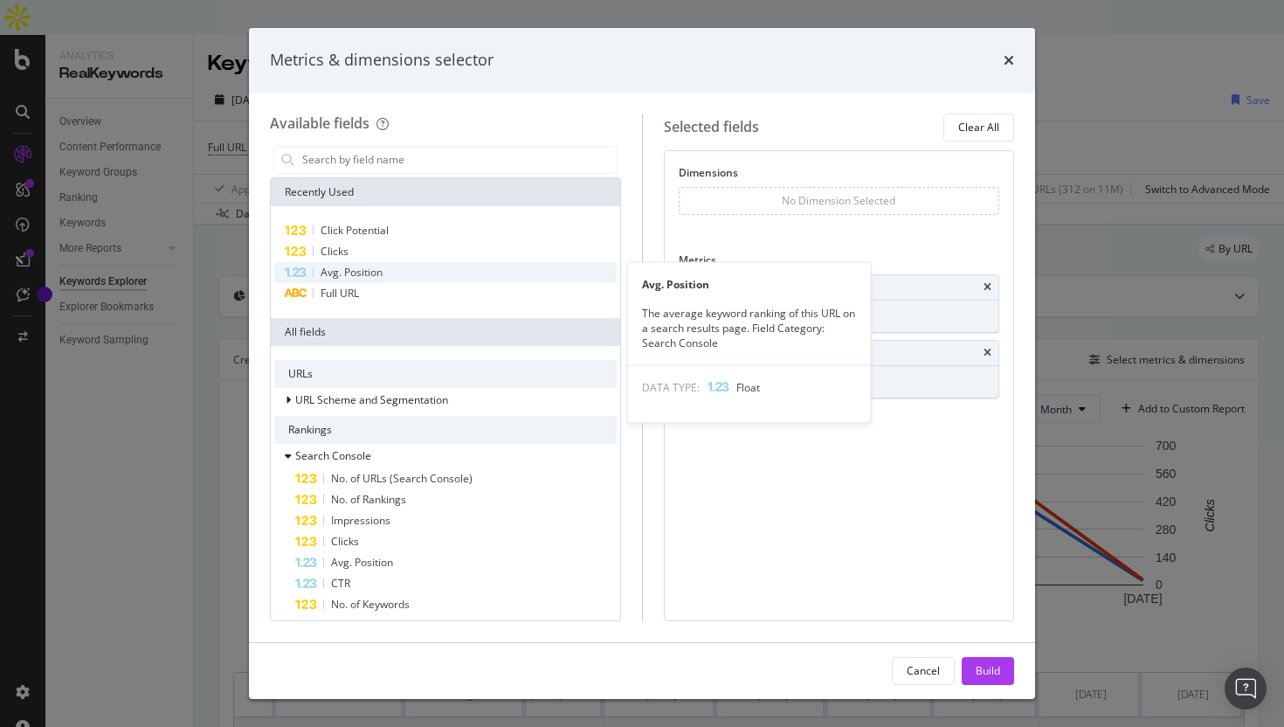
click at [362, 272] on span "Avg. Position" at bounding box center [352, 272] width 62 height 15
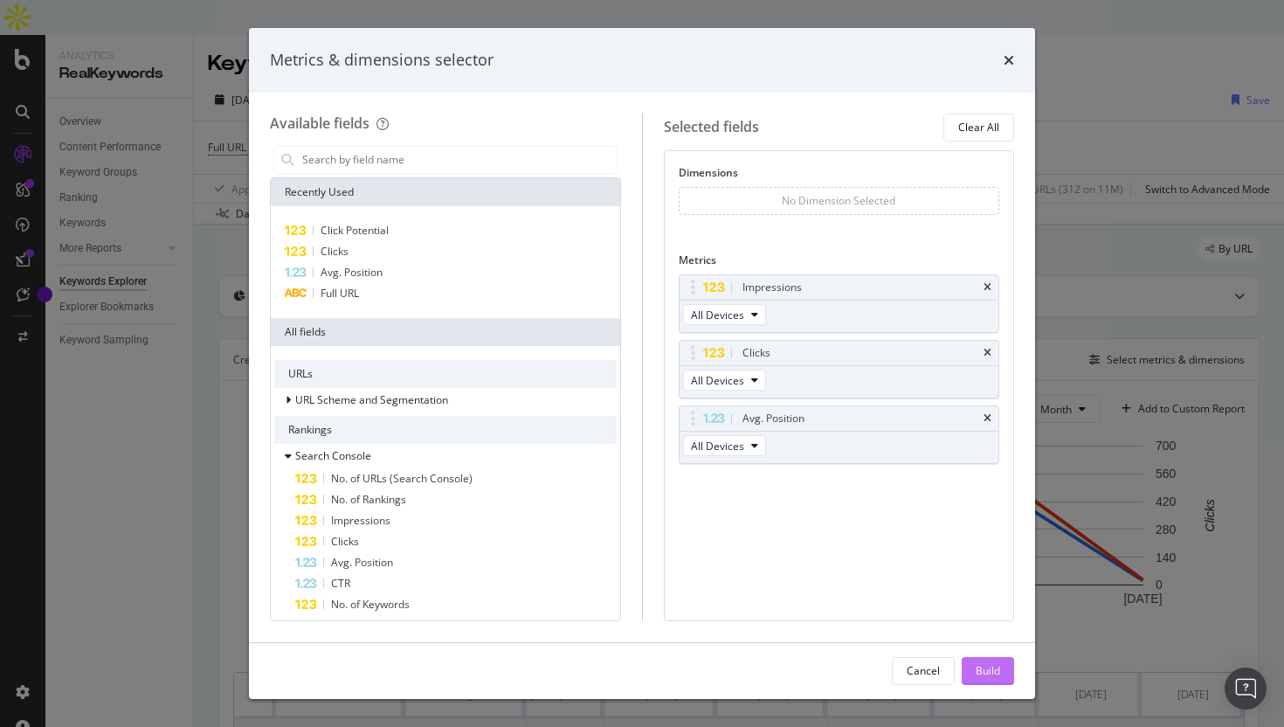
click at [980, 668] on div "Build" at bounding box center [988, 670] width 24 height 15
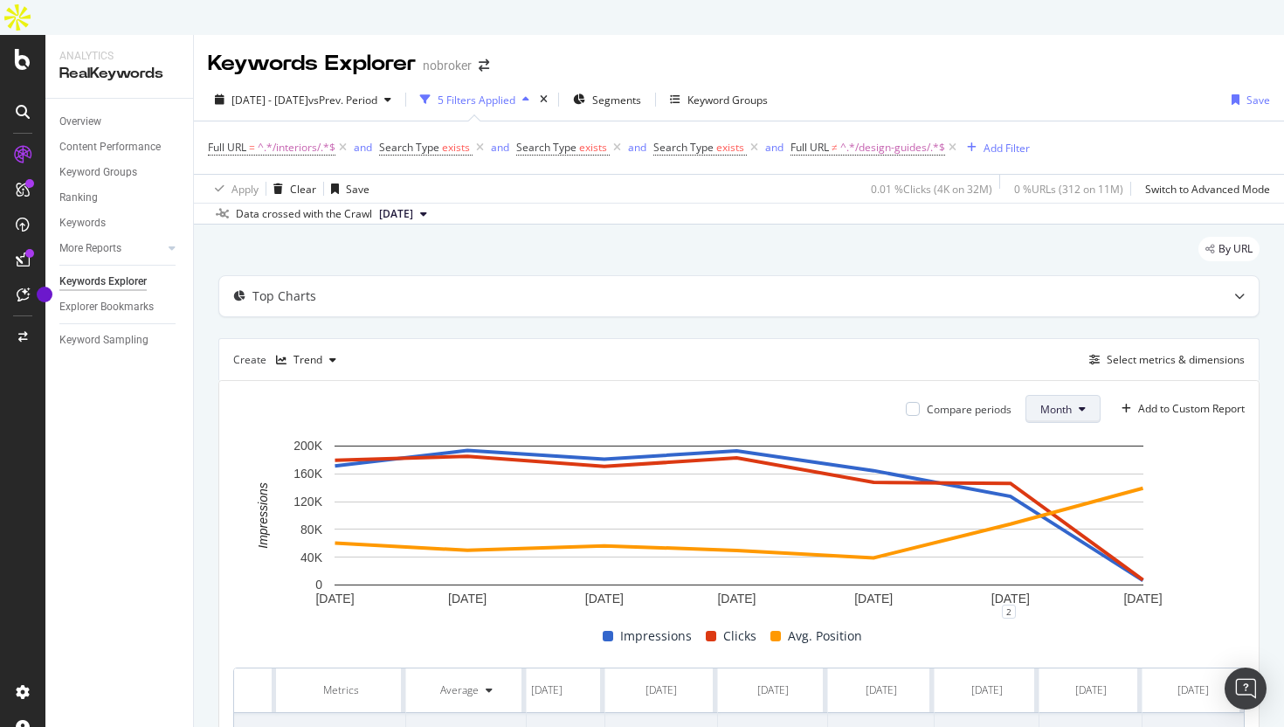
click at [1051, 395] on button "Month" at bounding box center [1063, 409] width 75 height 28
click at [1057, 446] on span "Week" at bounding box center [1056, 442] width 34 height 16
